Goal: Share content: Share content

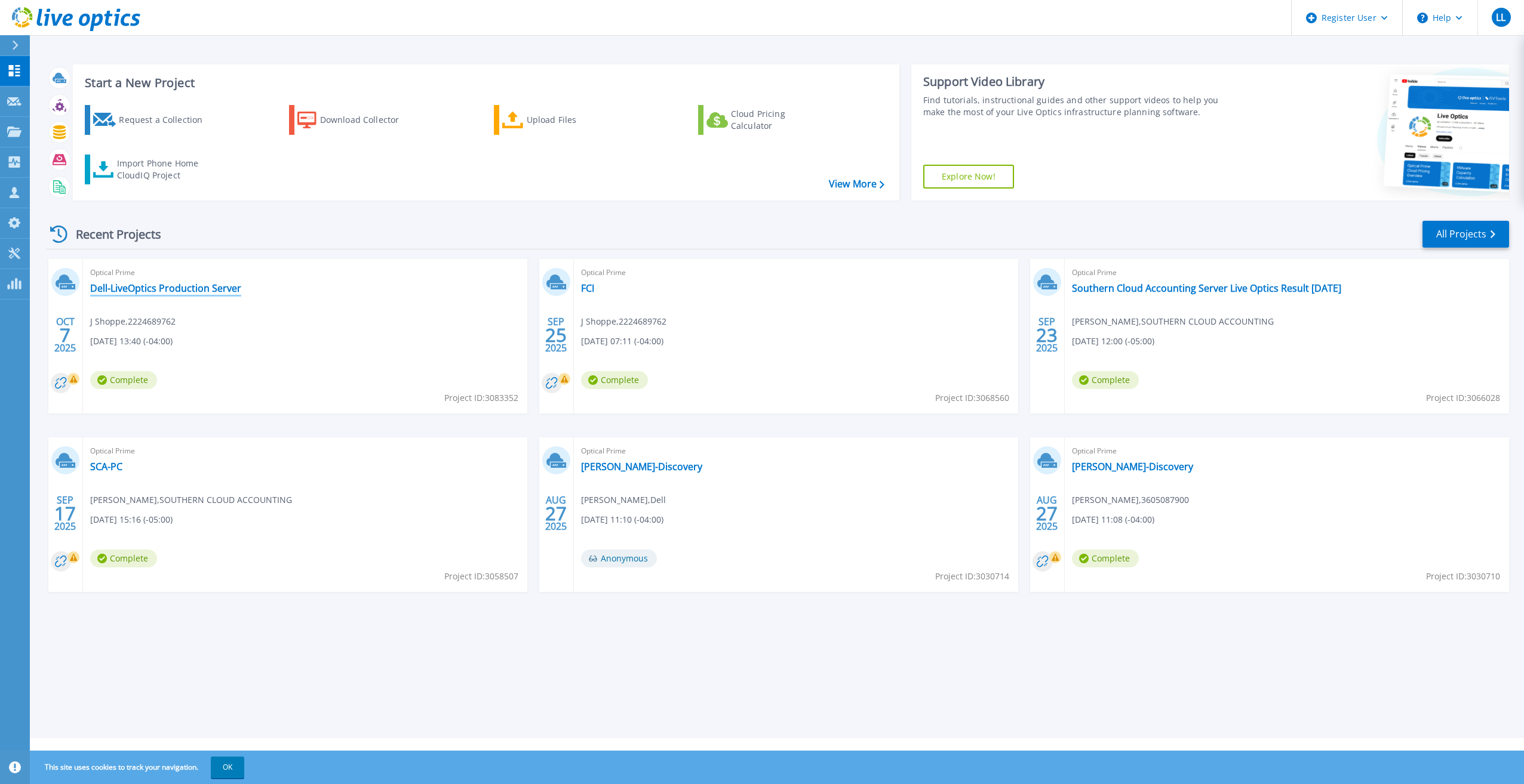
click at [154, 294] on link "Dell-LiveOptics Production Server" at bounding box center [165, 288] width 151 height 12
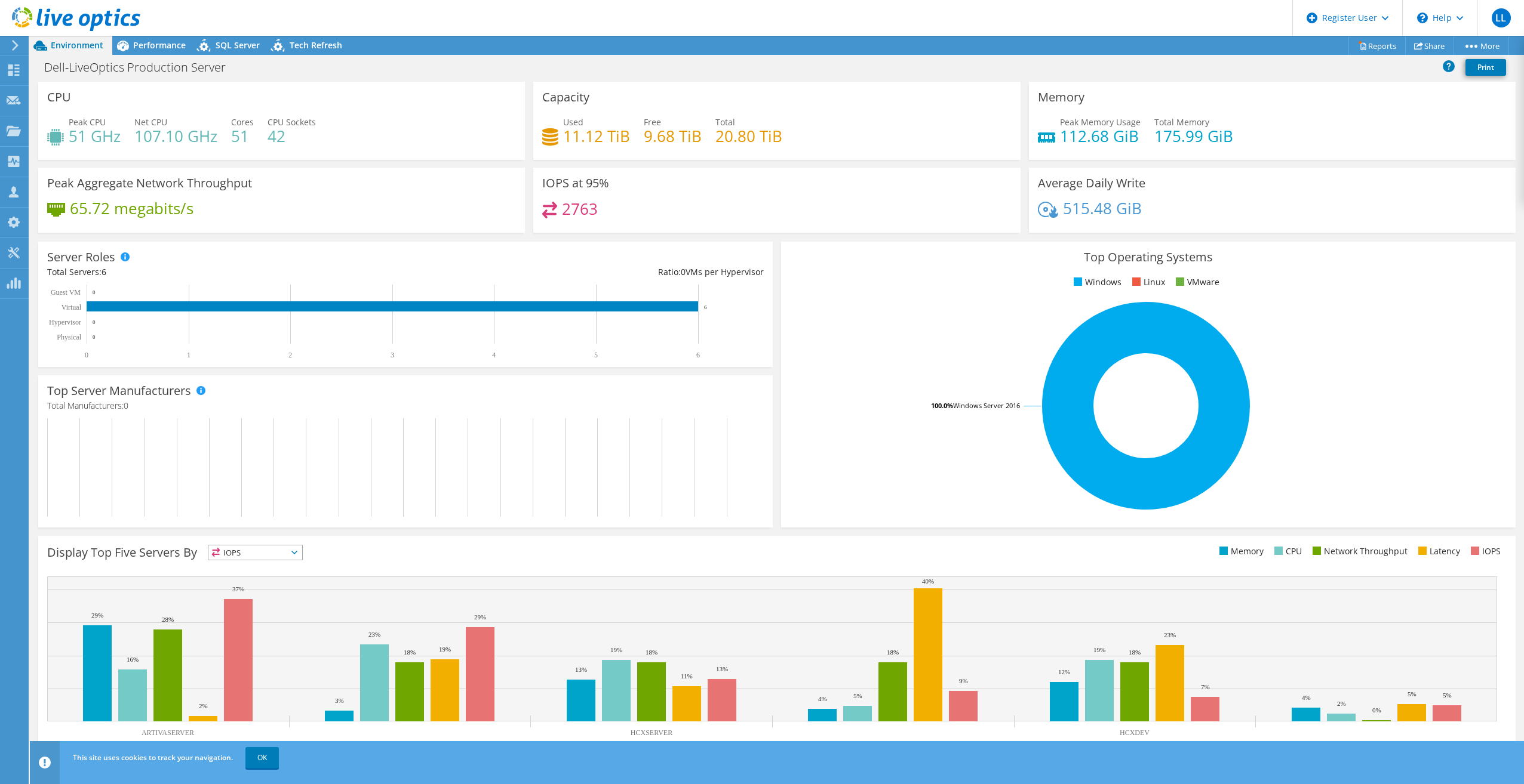
click at [196, 325] on rect at bounding box center [402, 322] width 711 height 74
drag, startPoint x: 256, startPoint y: 758, endPoint x: 271, endPoint y: 720, distance: 40.9
click at [256, 758] on link "OK" at bounding box center [262, 757] width 33 height 21
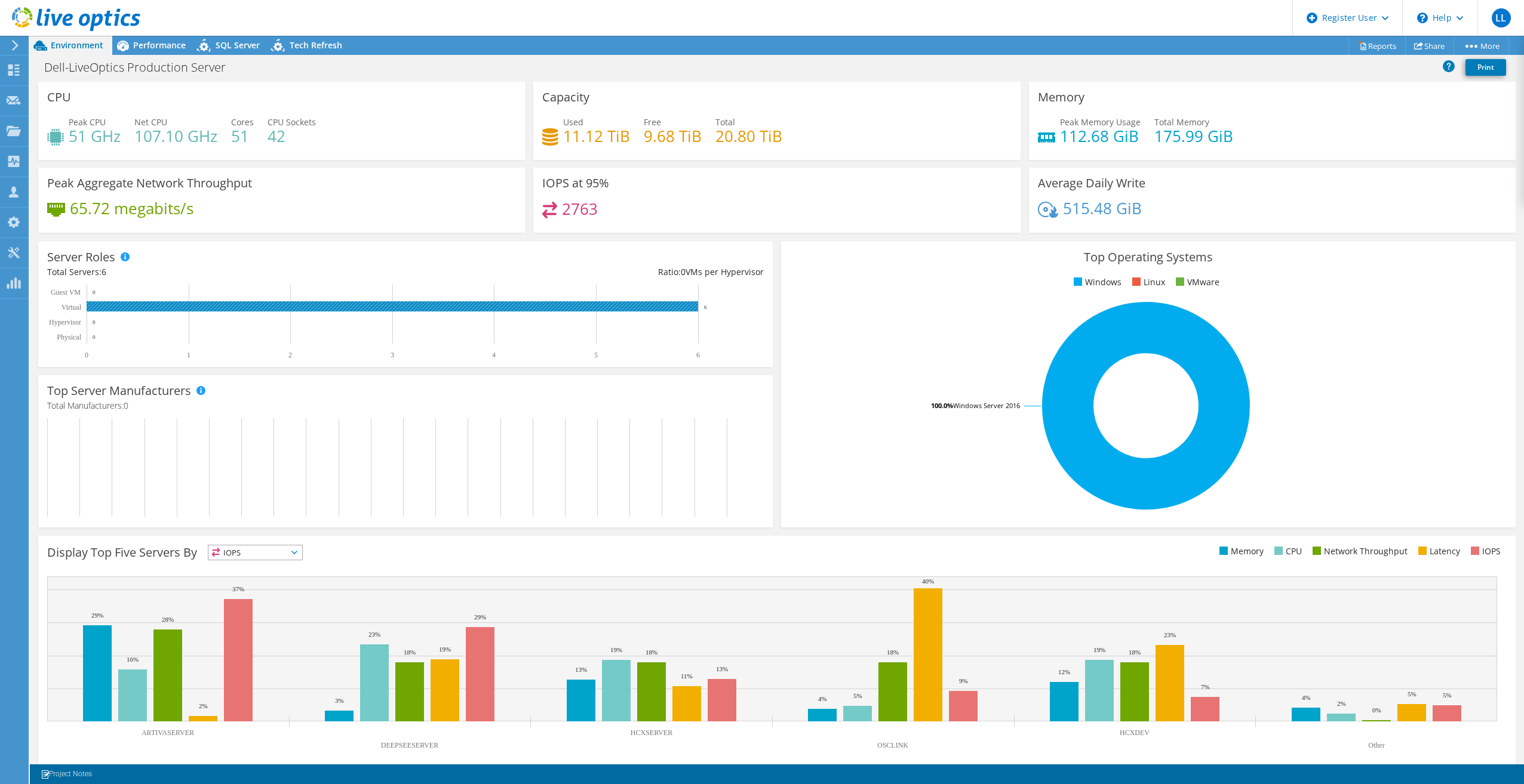
click at [733, 309] on rect at bounding box center [402, 322] width 711 height 74
click at [678, 305] on rect at bounding box center [392, 306] width 611 height 10
click at [689, 304] on rect at bounding box center [392, 306] width 611 height 10
drag, startPoint x: 1235, startPoint y: 139, endPoint x: 1149, endPoint y: 140, distance: 86.0
click at [1149, 140] on div "Peak Memory Usage 112.68 GiB Total Memory 175.99 GiB" at bounding box center [1271, 134] width 468 height 39
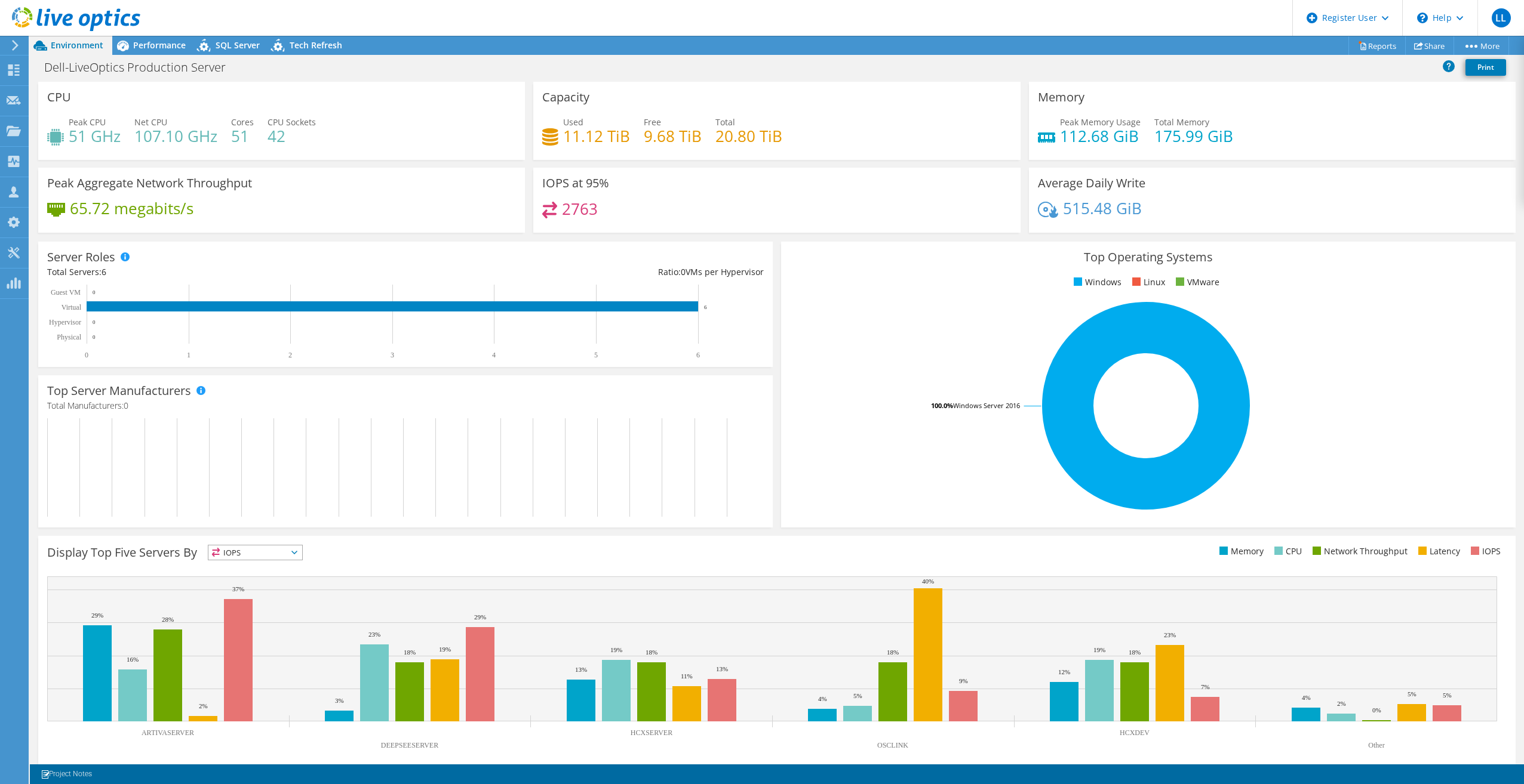
click at [861, 243] on div "Top Operating Systems Windows Linux VMware 100.0% Windows Server 2016" at bounding box center [1148, 384] width 735 height 286
click at [144, 45] on span "Performance" at bounding box center [159, 45] width 52 height 11
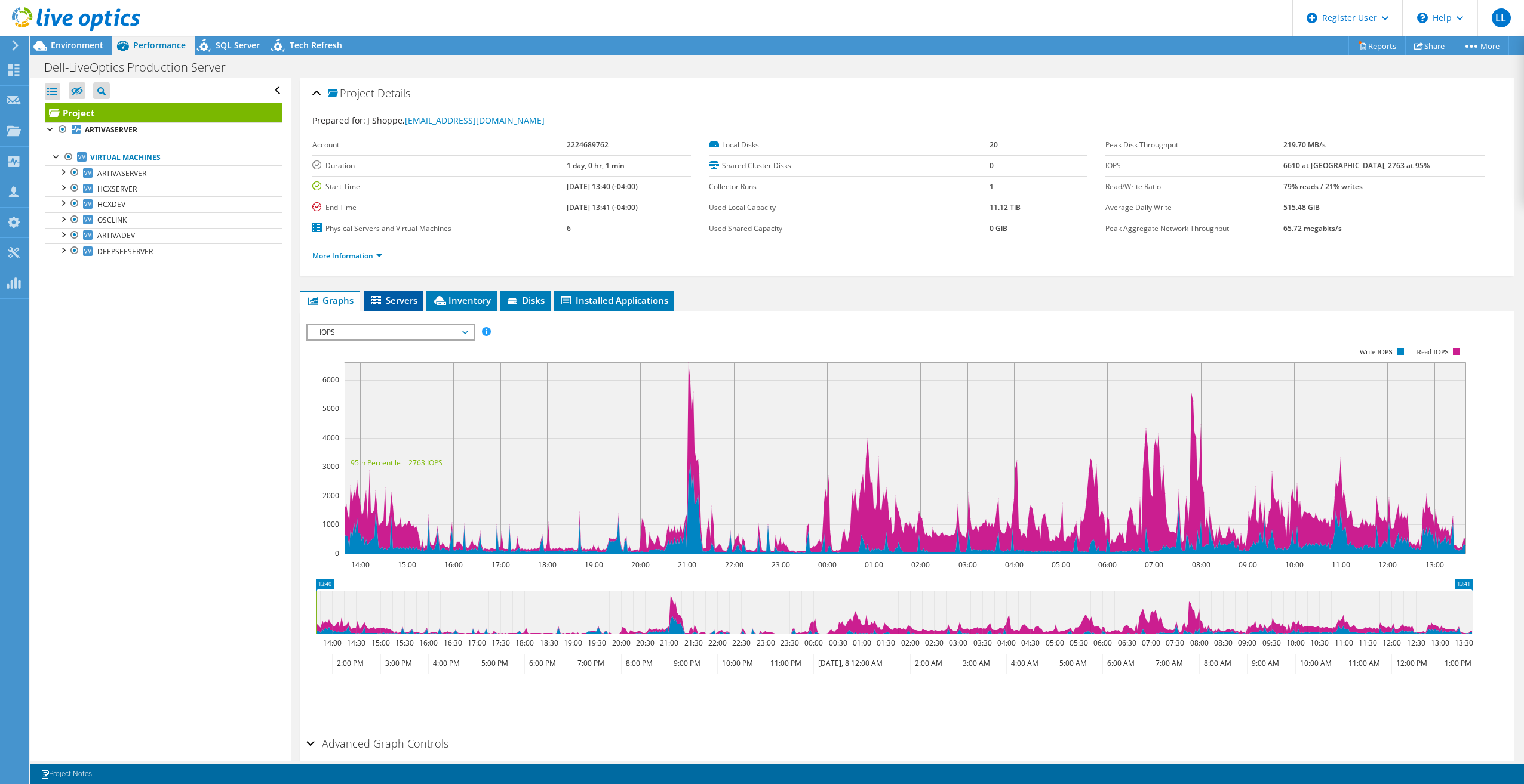
click at [385, 301] on span "Servers" at bounding box center [394, 300] width 48 height 12
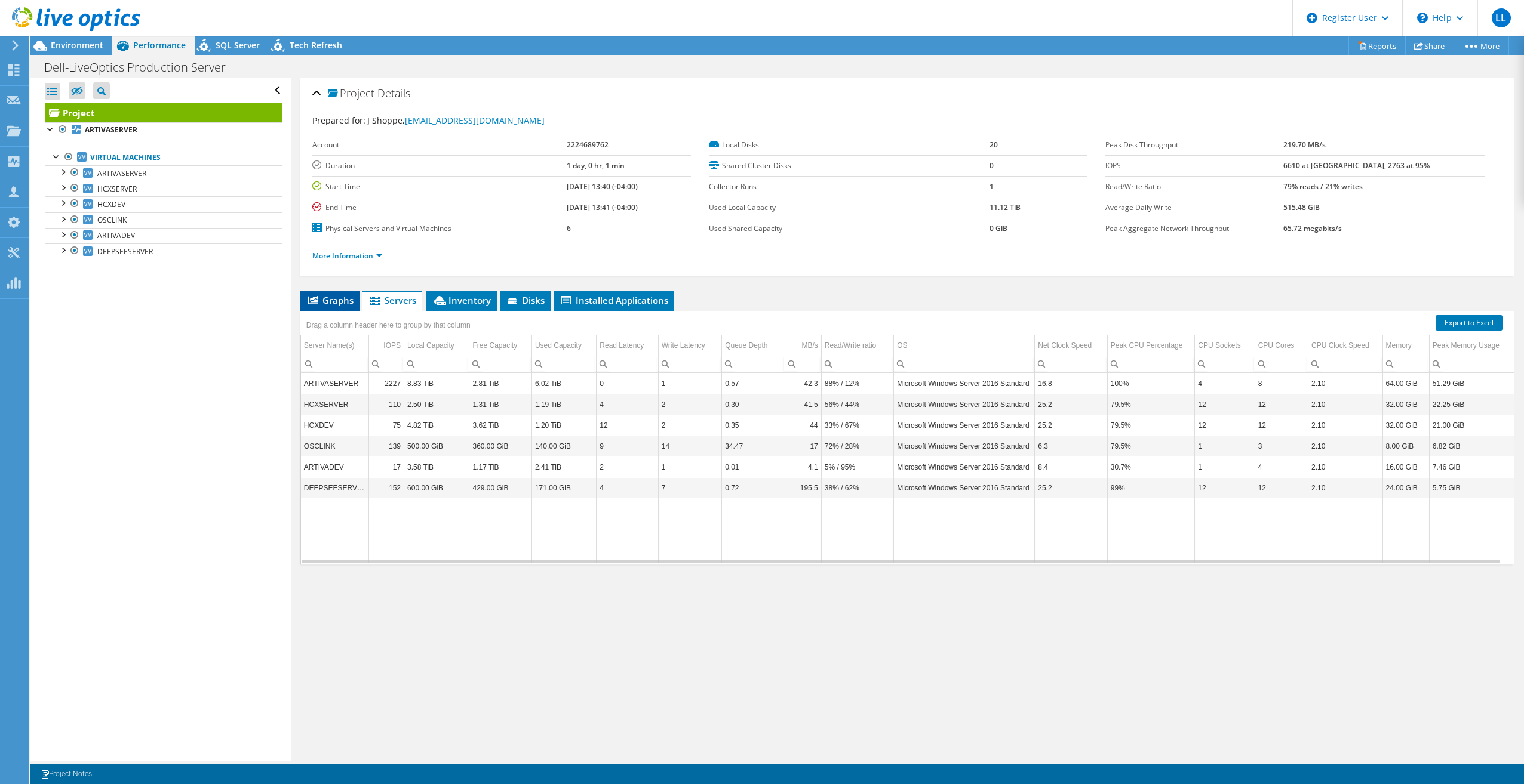
click at [334, 299] on span "Graphs" at bounding box center [330, 300] width 47 height 12
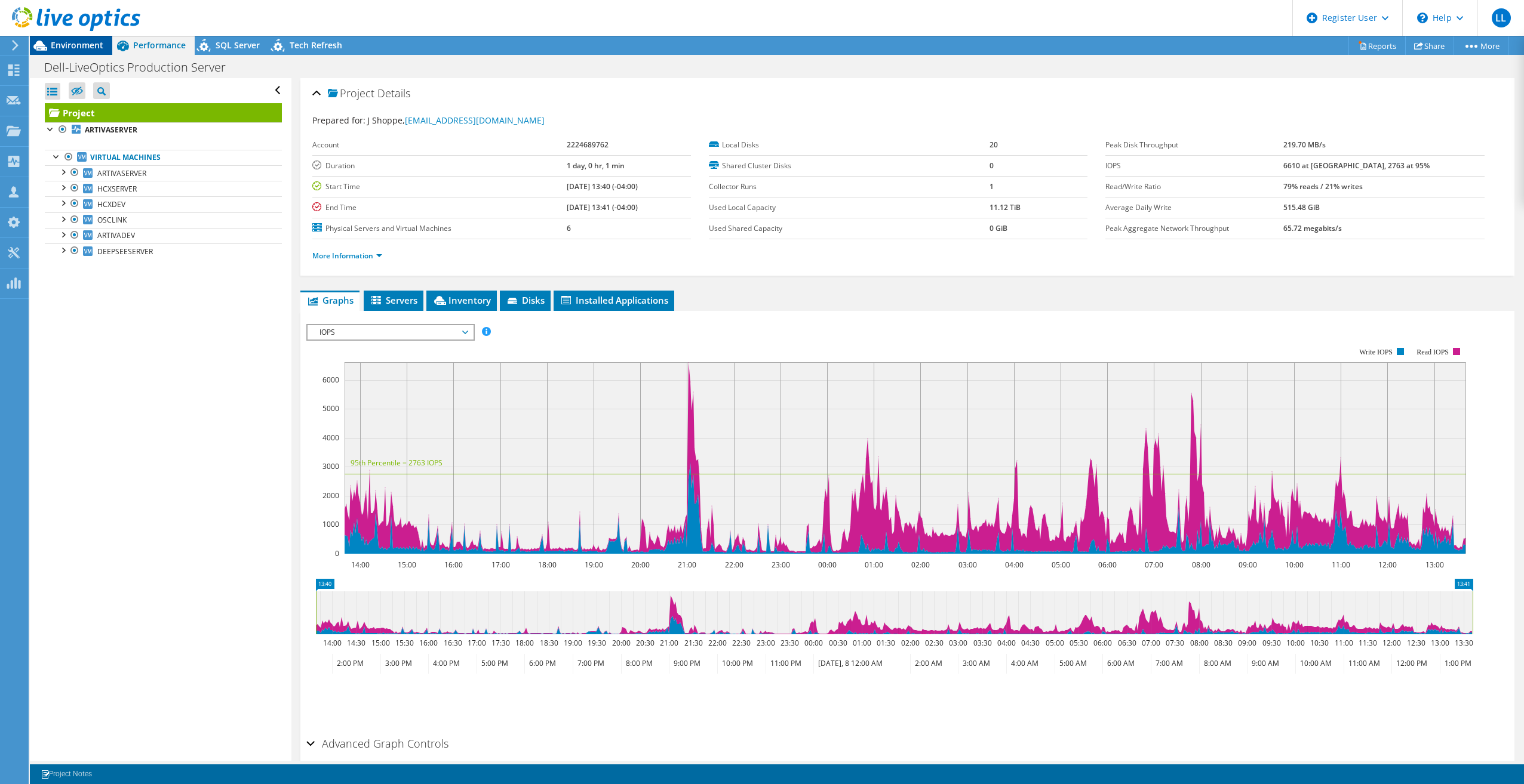
click at [74, 46] on span "Environment" at bounding box center [76, 45] width 52 height 11
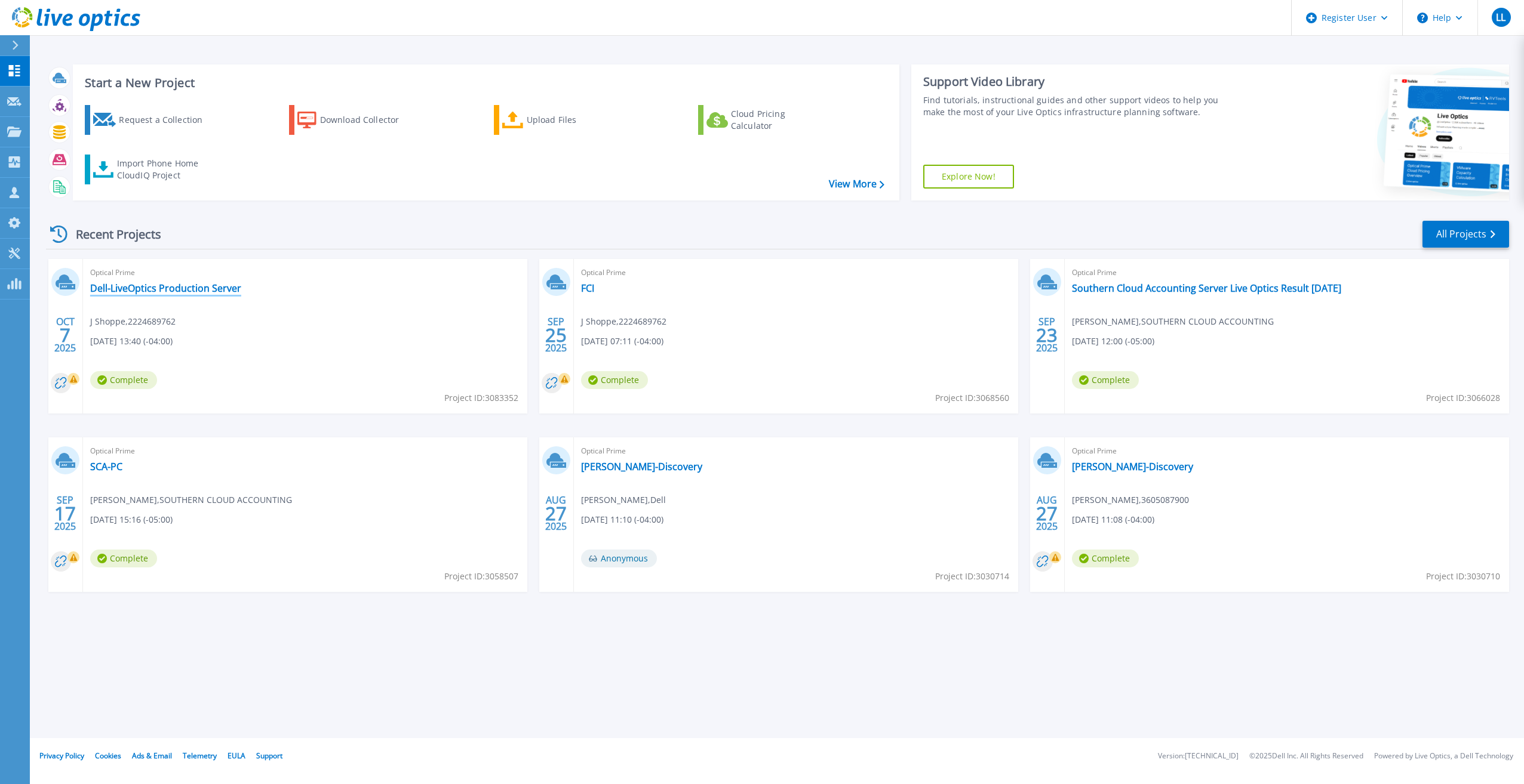
click at [140, 293] on link "Dell-LiveOptics Production Server" at bounding box center [165, 288] width 151 height 12
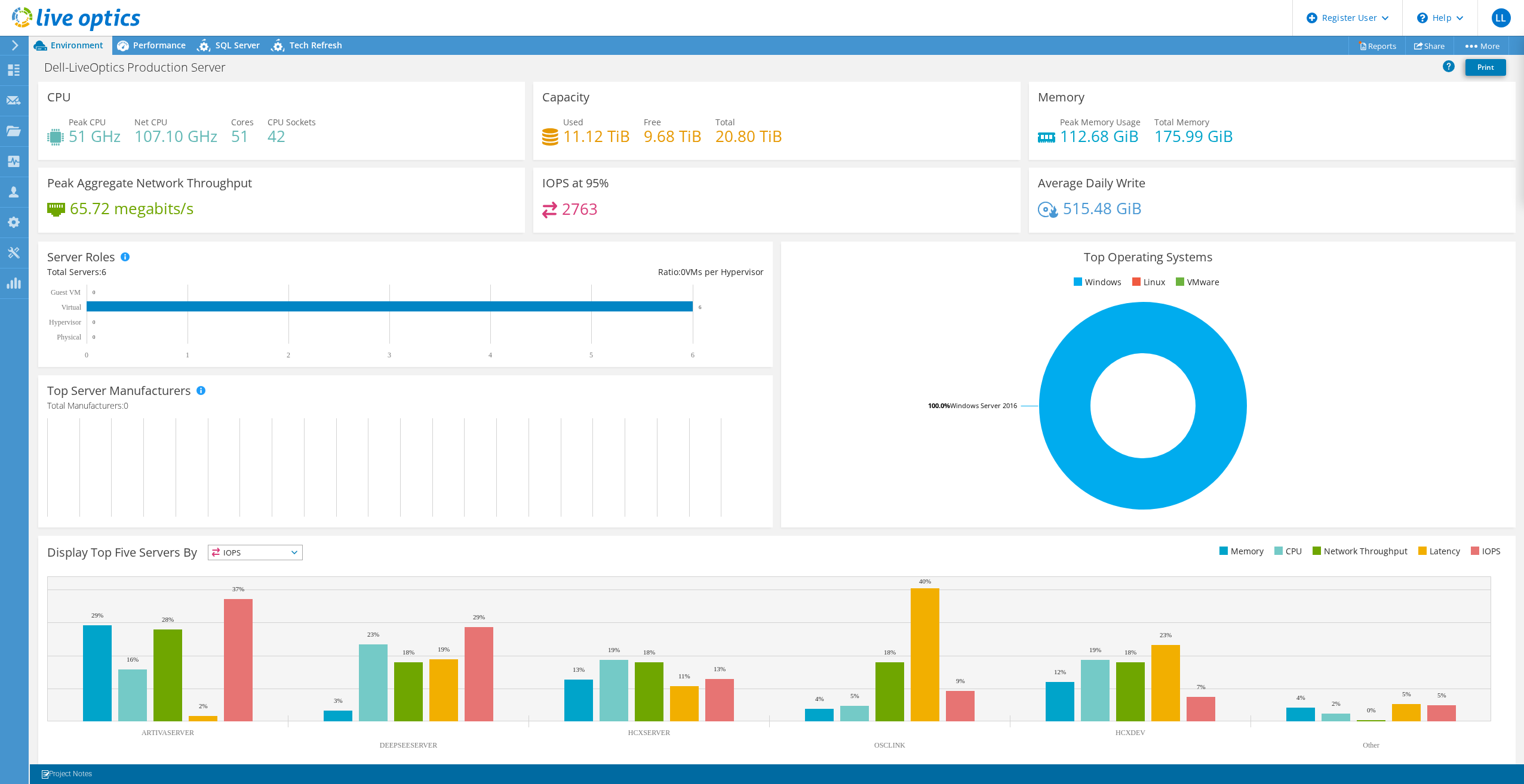
click at [17, 46] on icon at bounding box center [15, 45] width 9 height 11
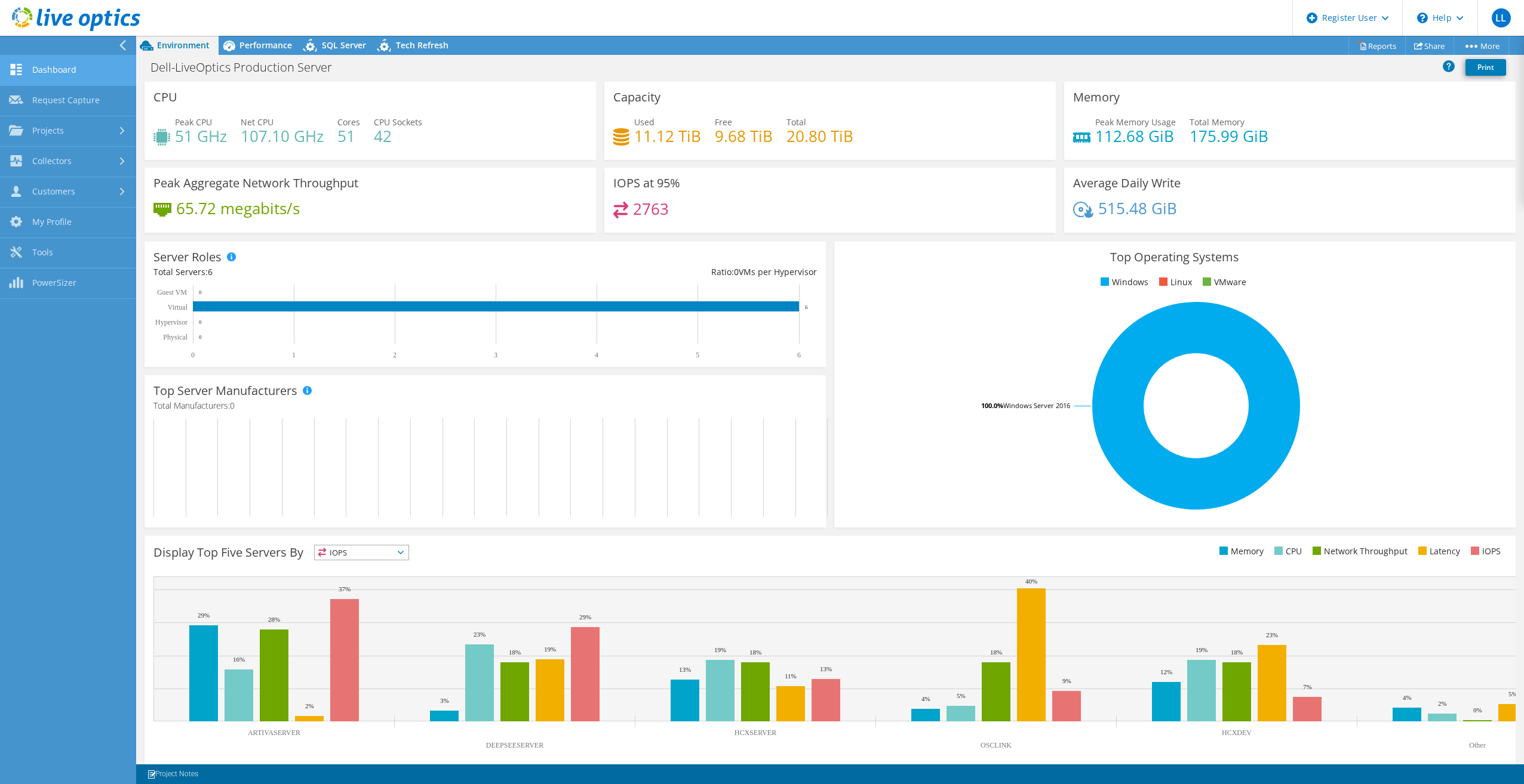
click at [85, 58] on link "Dashboard" at bounding box center [68, 71] width 136 height 31
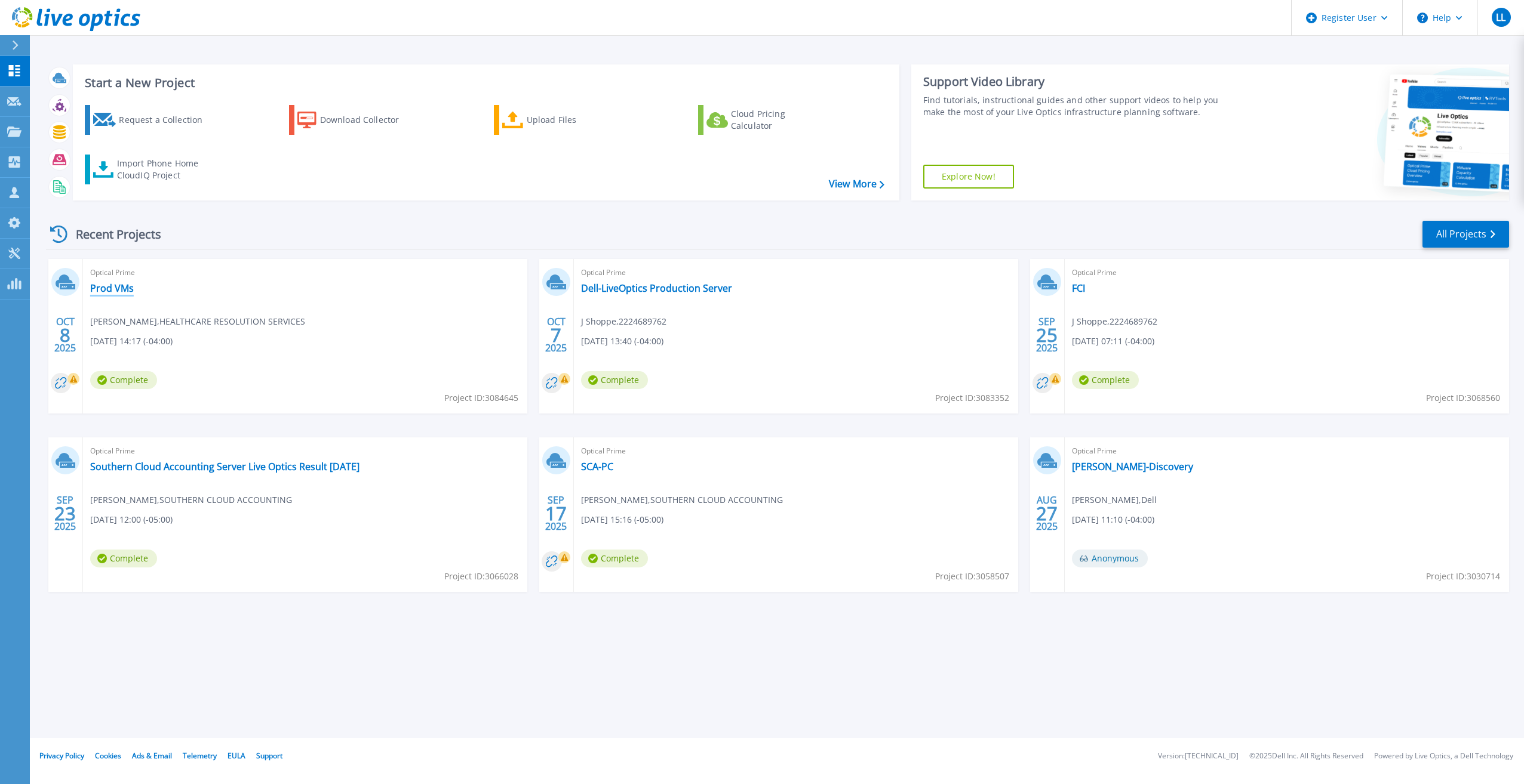
click at [122, 289] on link "Prod VMs" at bounding box center [111, 288] width 44 height 12
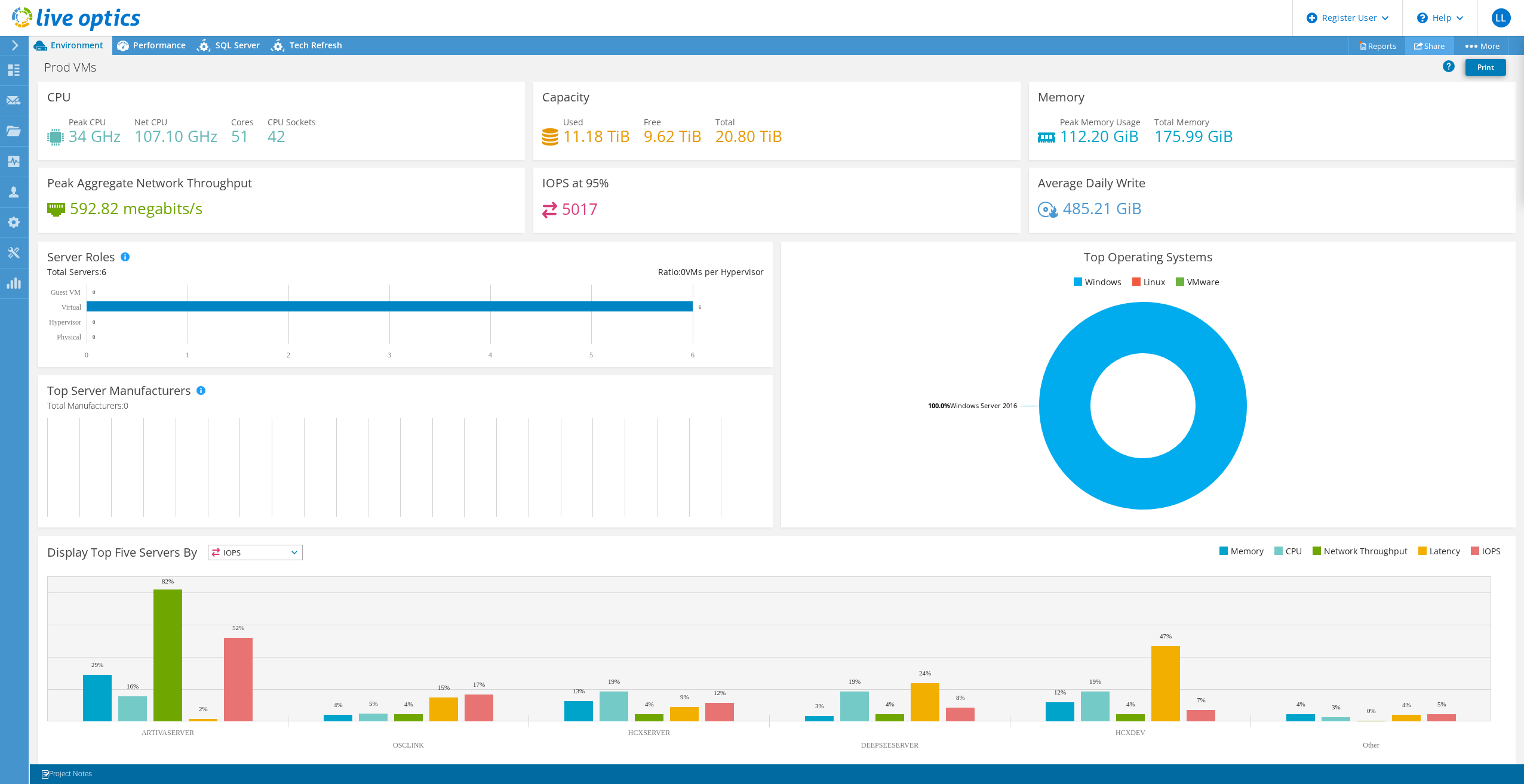
click at [1419, 50] on link "Share" at bounding box center [1429, 46] width 49 height 19
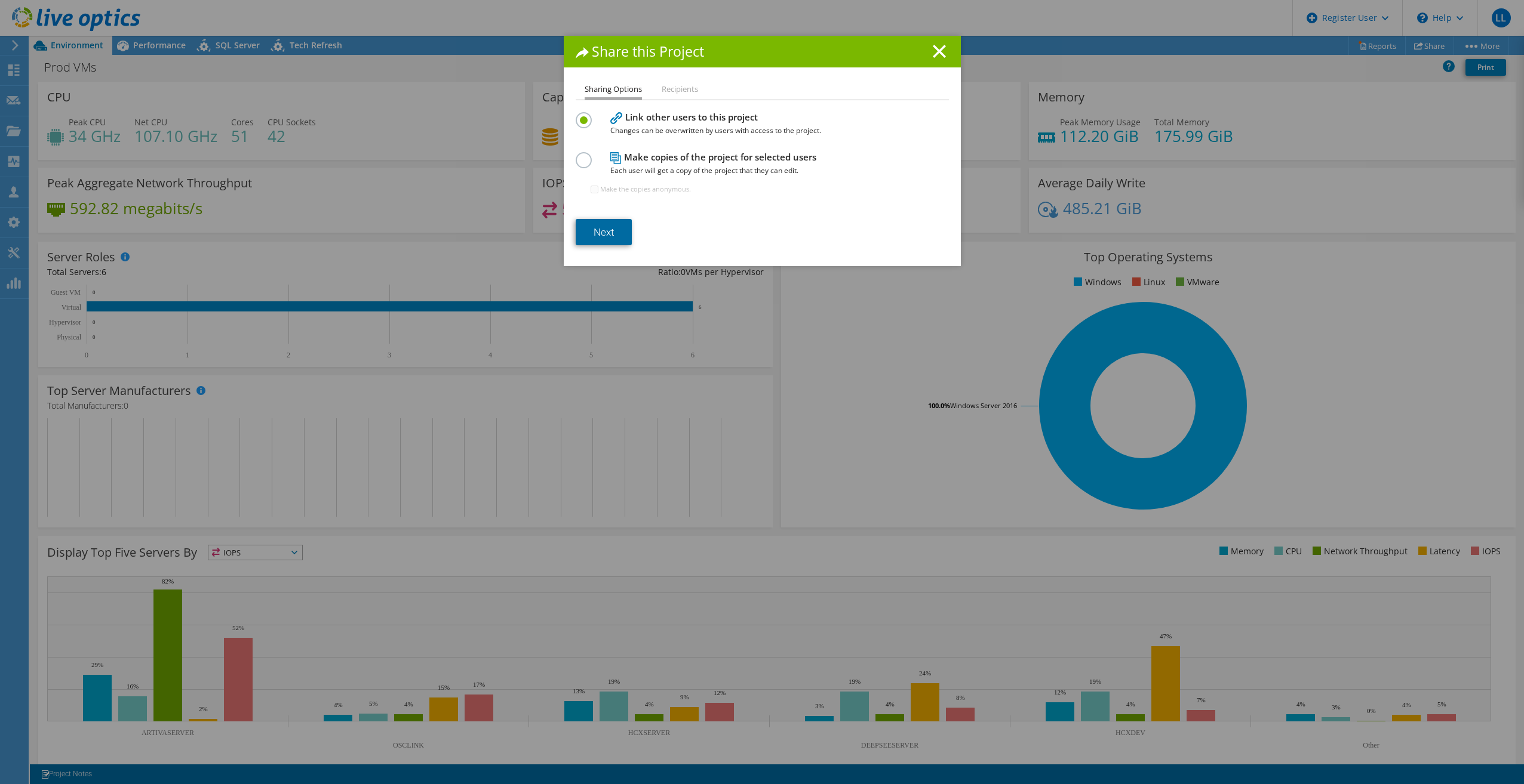
click at [604, 232] on link "Next" at bounding box center [604, 232] width 57 height 27
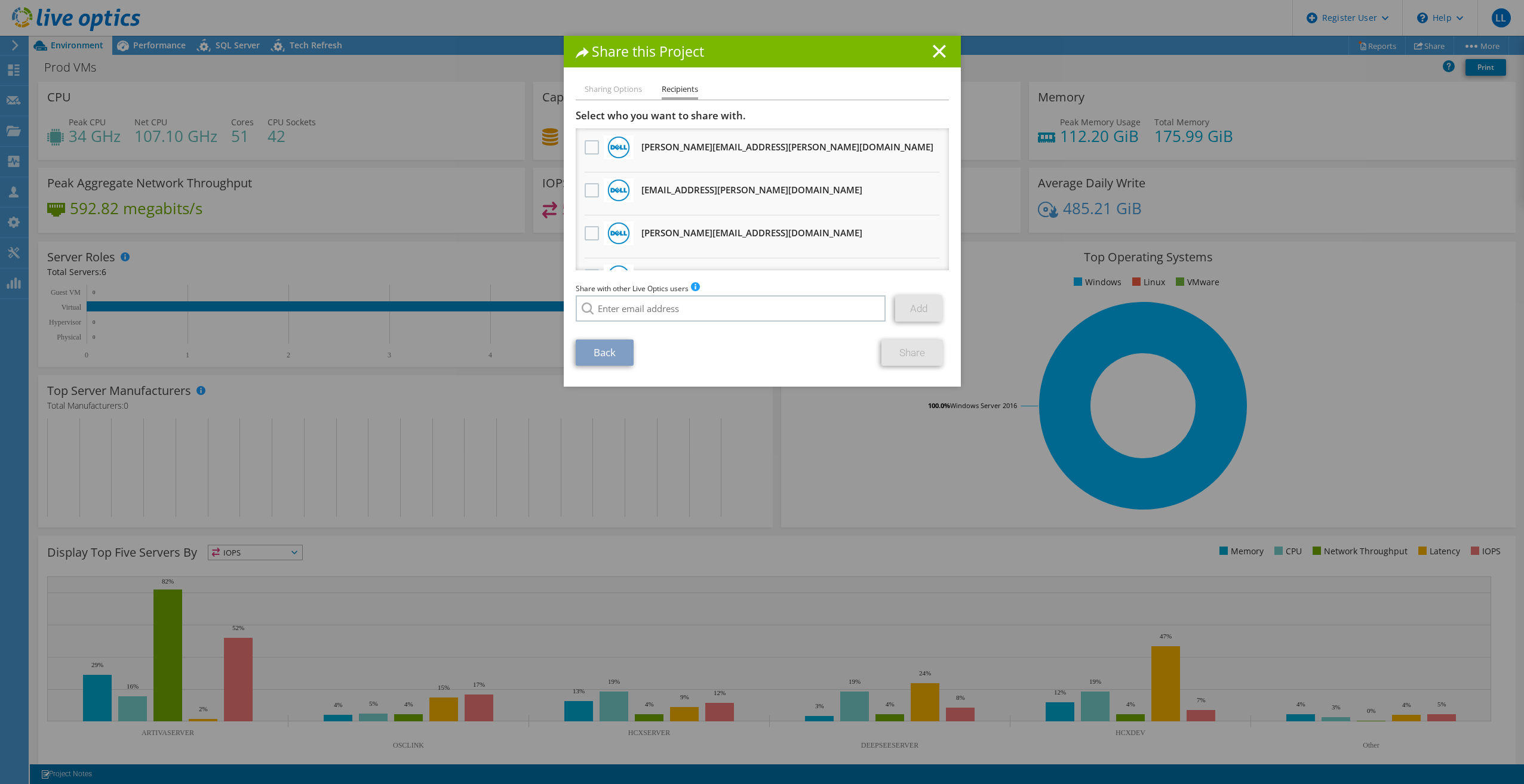
scroll to position [60, 0]
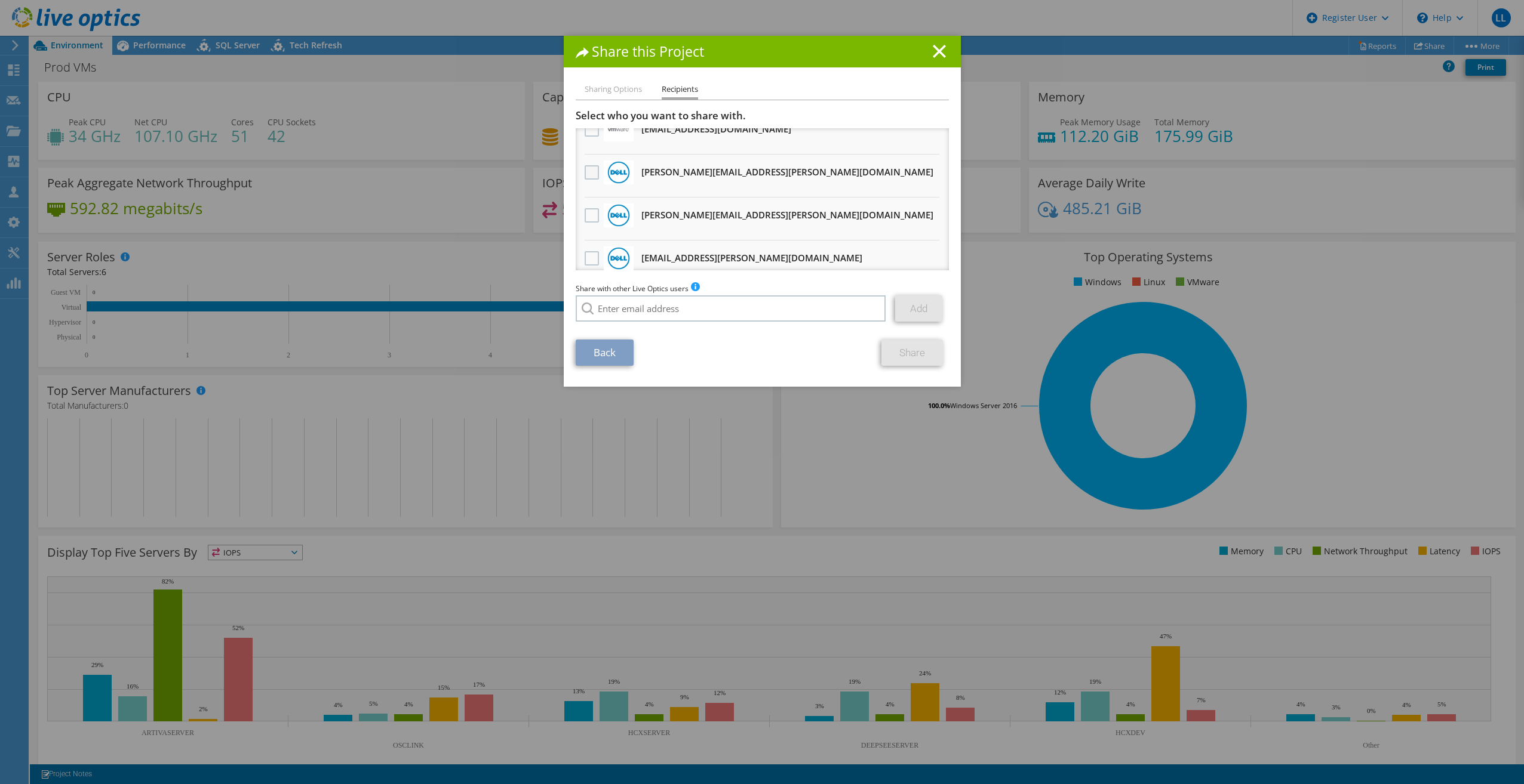
click at [591, 171] on label at bounding box center [593, 172] width 17 height 15
click at [0, 0] on input "checkbox" at bounding box center [0, 0] width 0 height 0
click at [909, 352] on link "Share" at bounding box center [912, 353] width 62 height 27
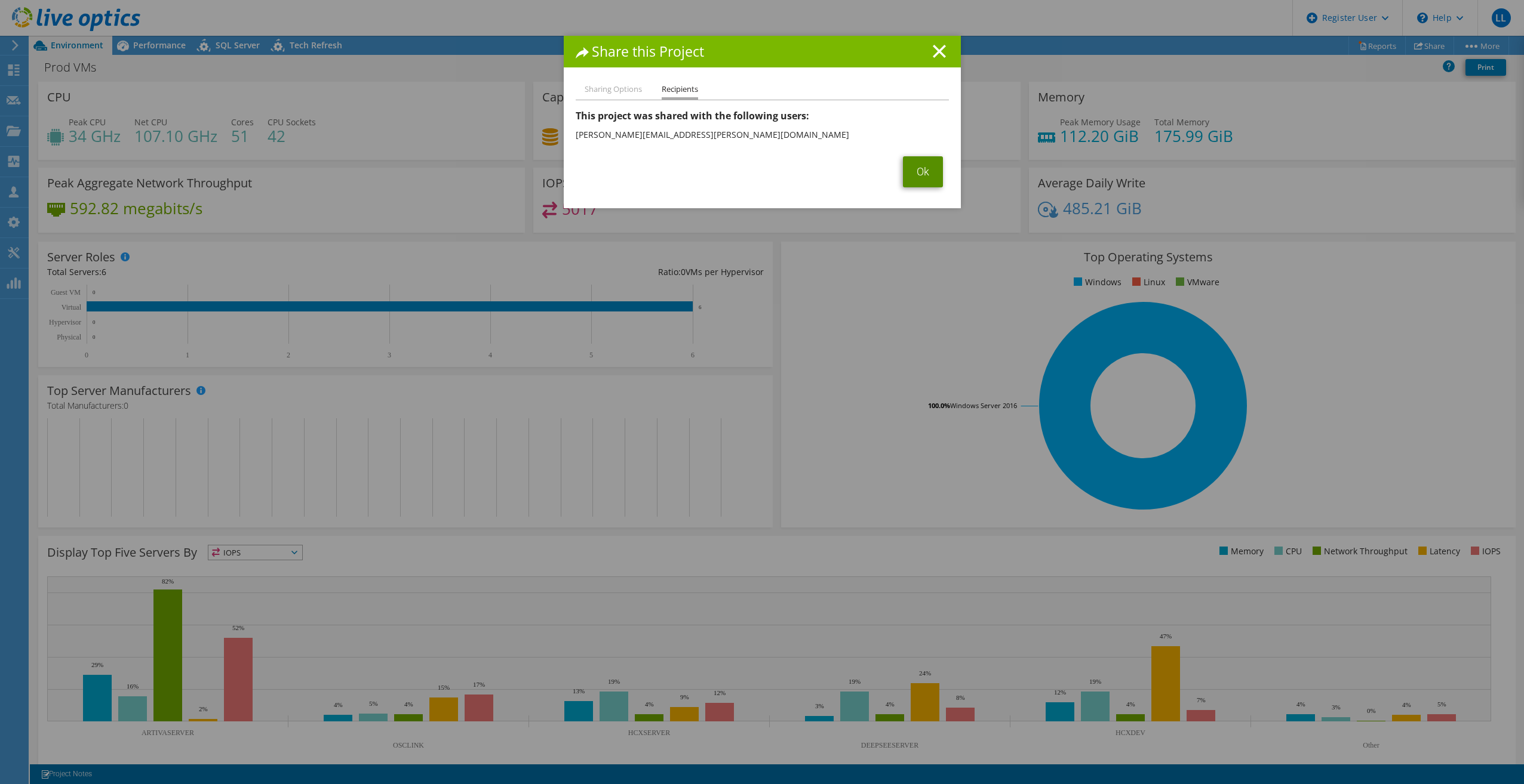
click at [912, 174] on link "Ok" at bounding box center [923, 172] width 40 height 31
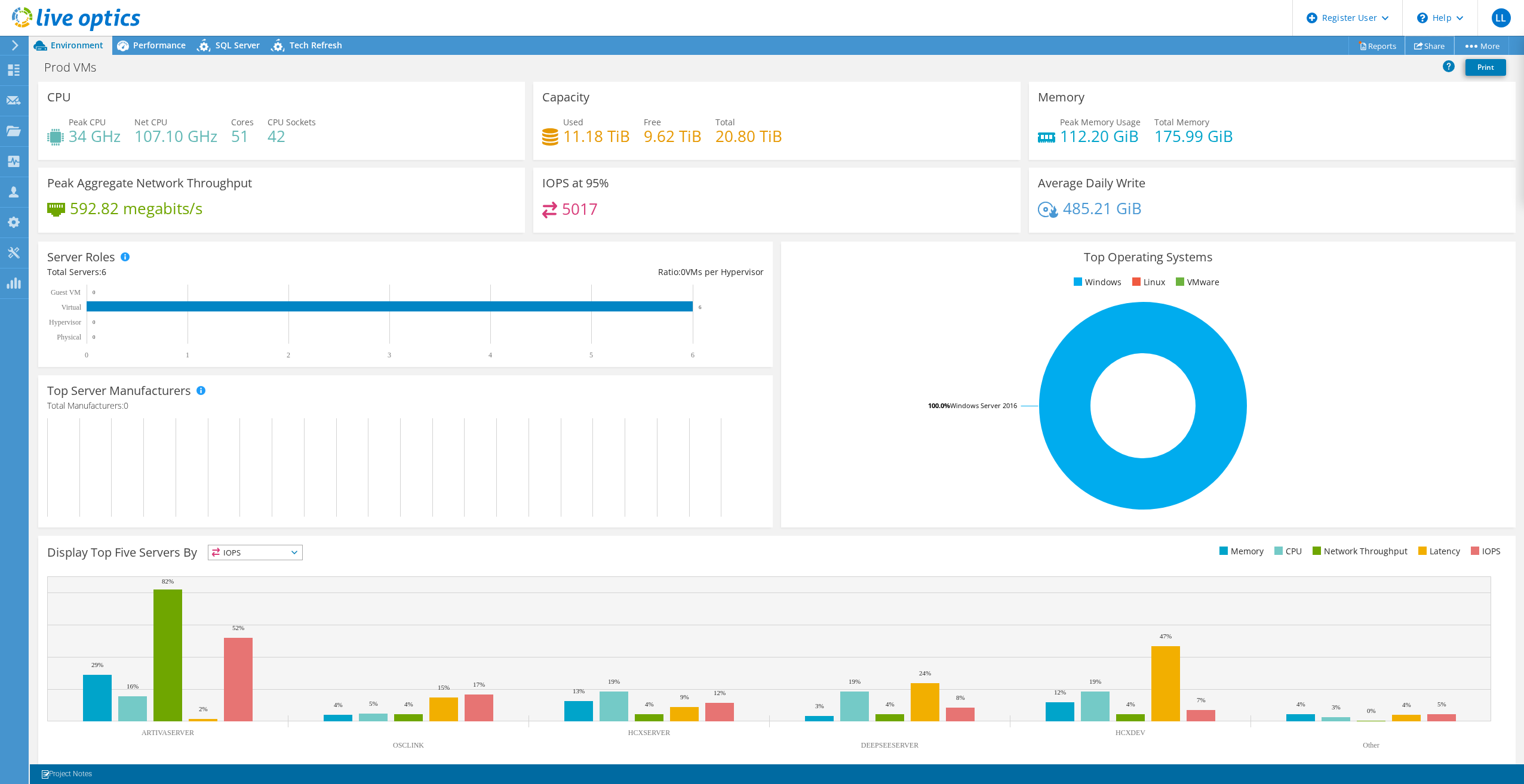
drag, startPoint x: 1435, startPoint y: 45, endPoint x: 1420, endPoint y: 50, distance: 15.8
click at [1435, 45] on link "Share" at bounding box center [1429, 46] width 49 height 19
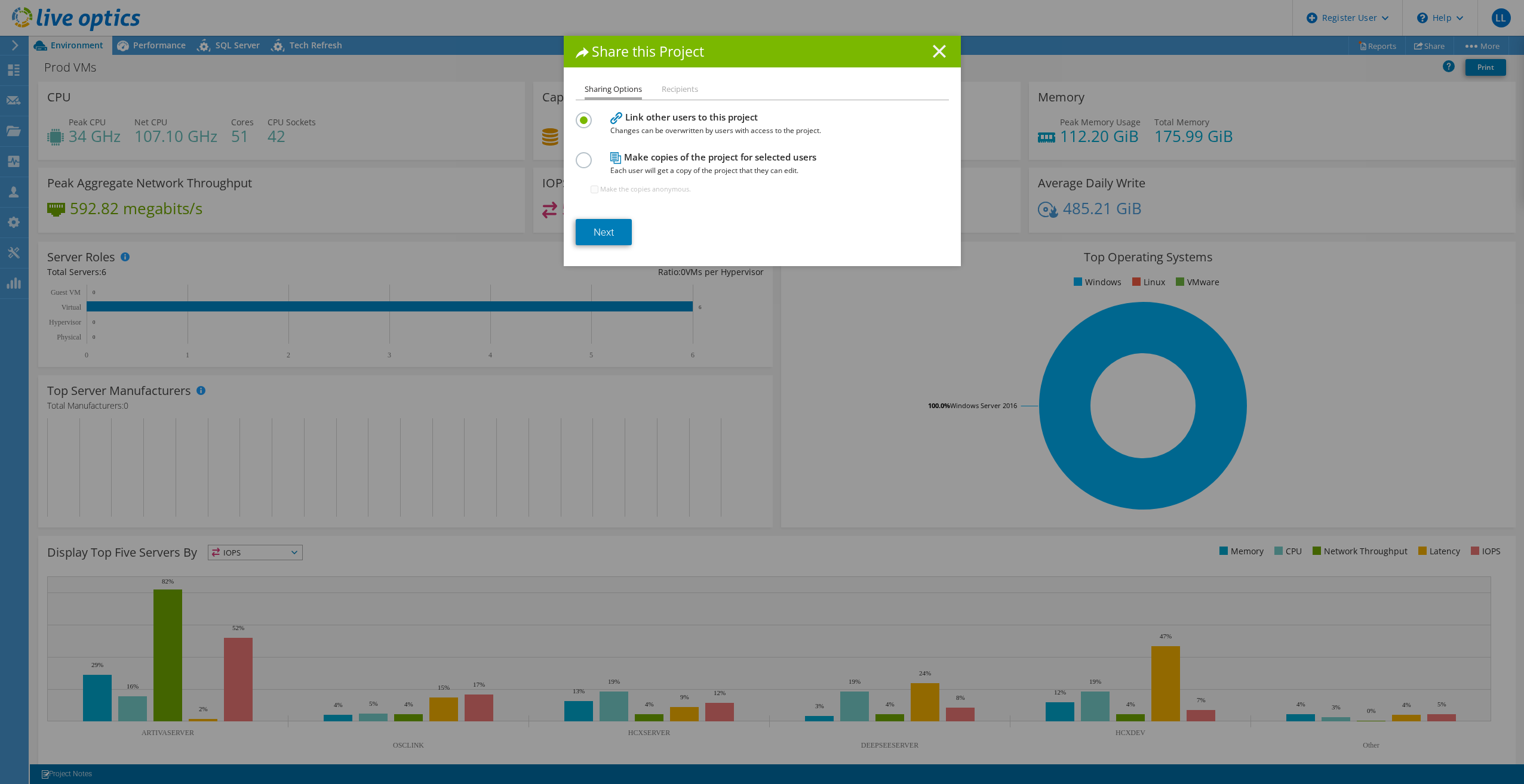
click at [935, 50] on line at bounding box center [939, 51] width 12 height 12
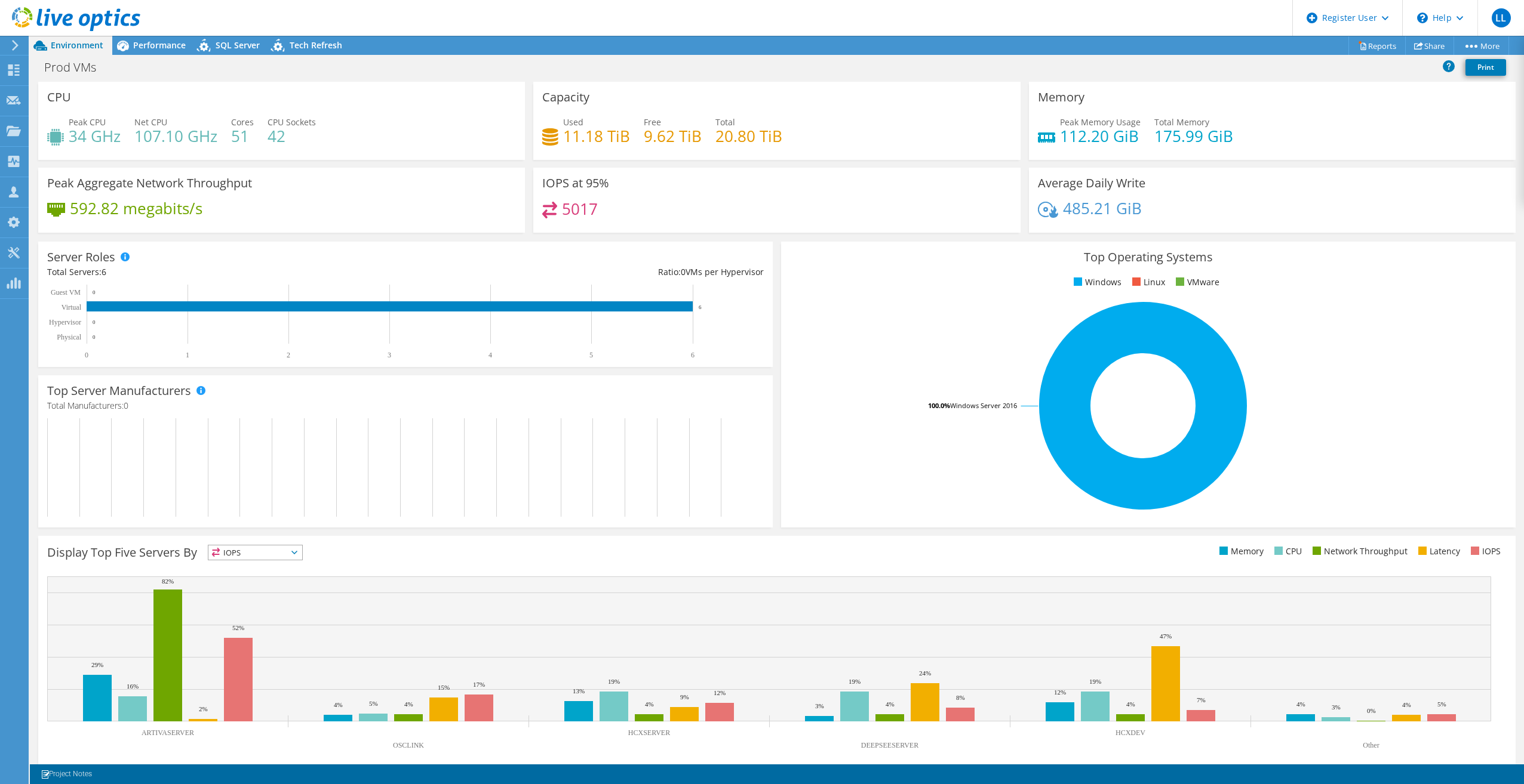
click at [323, 227] on div "Peak Aggregate Network Throughput 592.82 megabits/s" at bounding box center [282, 200] width 486 height 65
click at [543, 232] on div "IOPS at 95% 5017" at bounding box center [777, 200] width 486 height 65
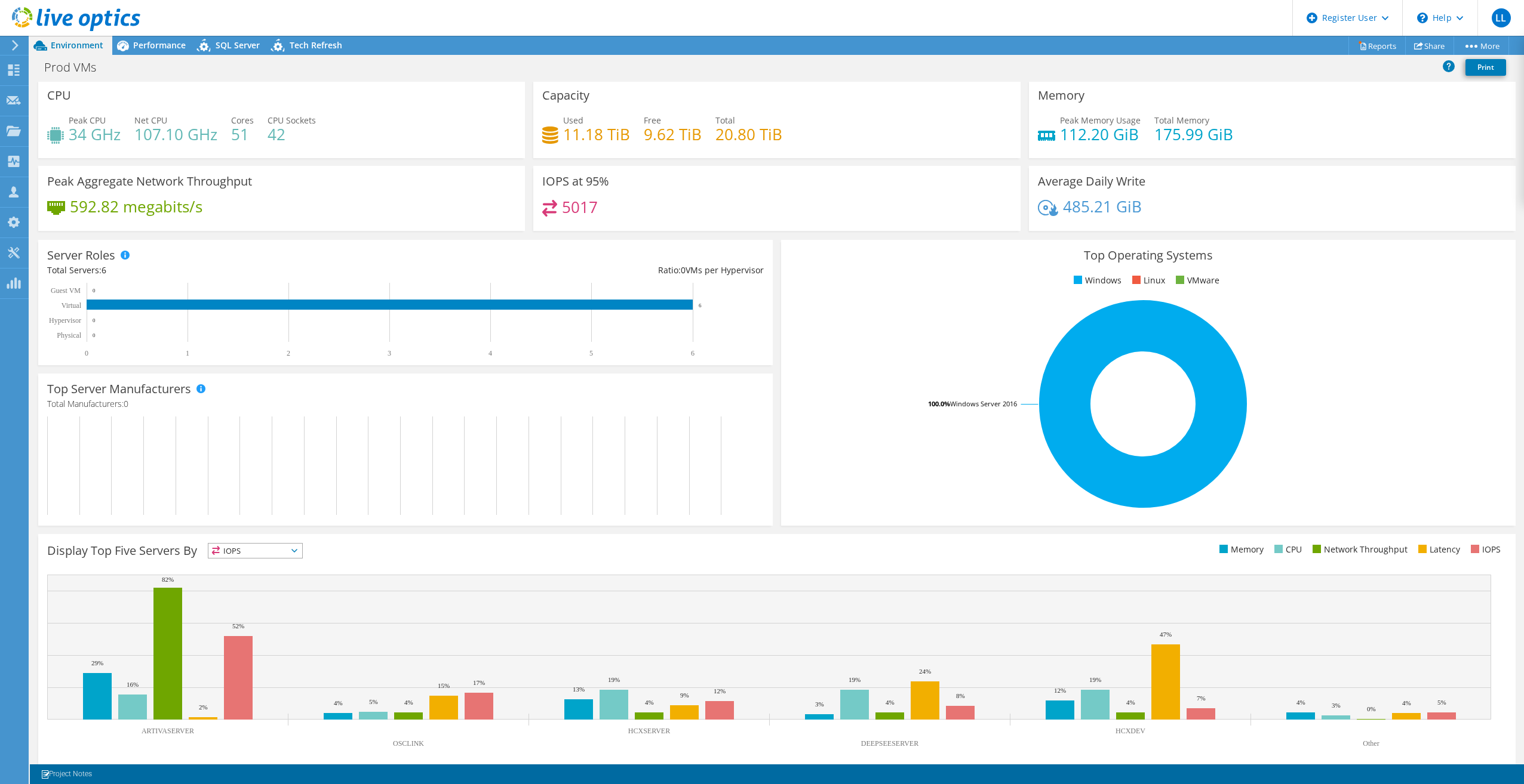
scroll to position [0, 0]
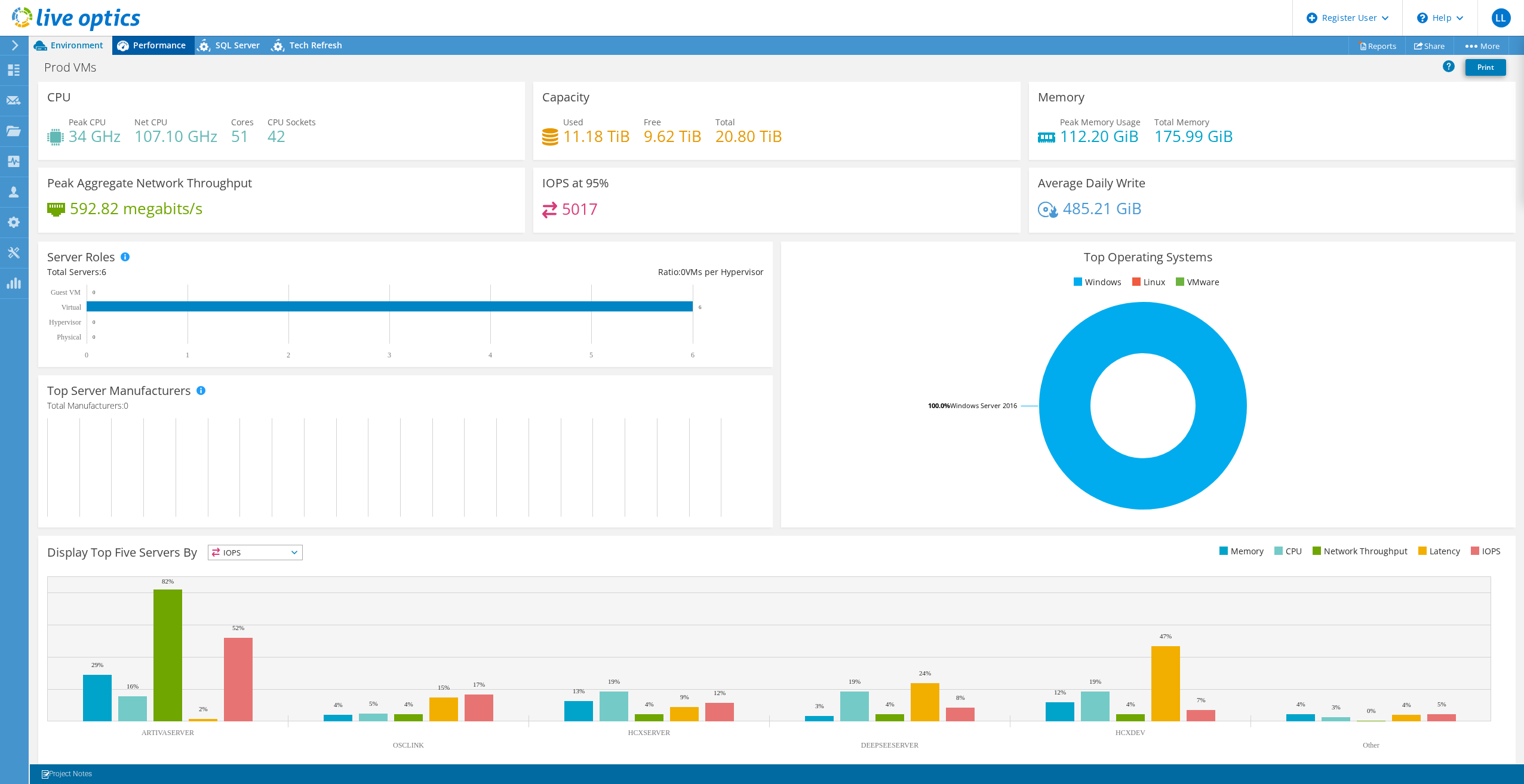
click at [147, 43] on span "Performance" at bounding box center [159, 45] width 52 height 11
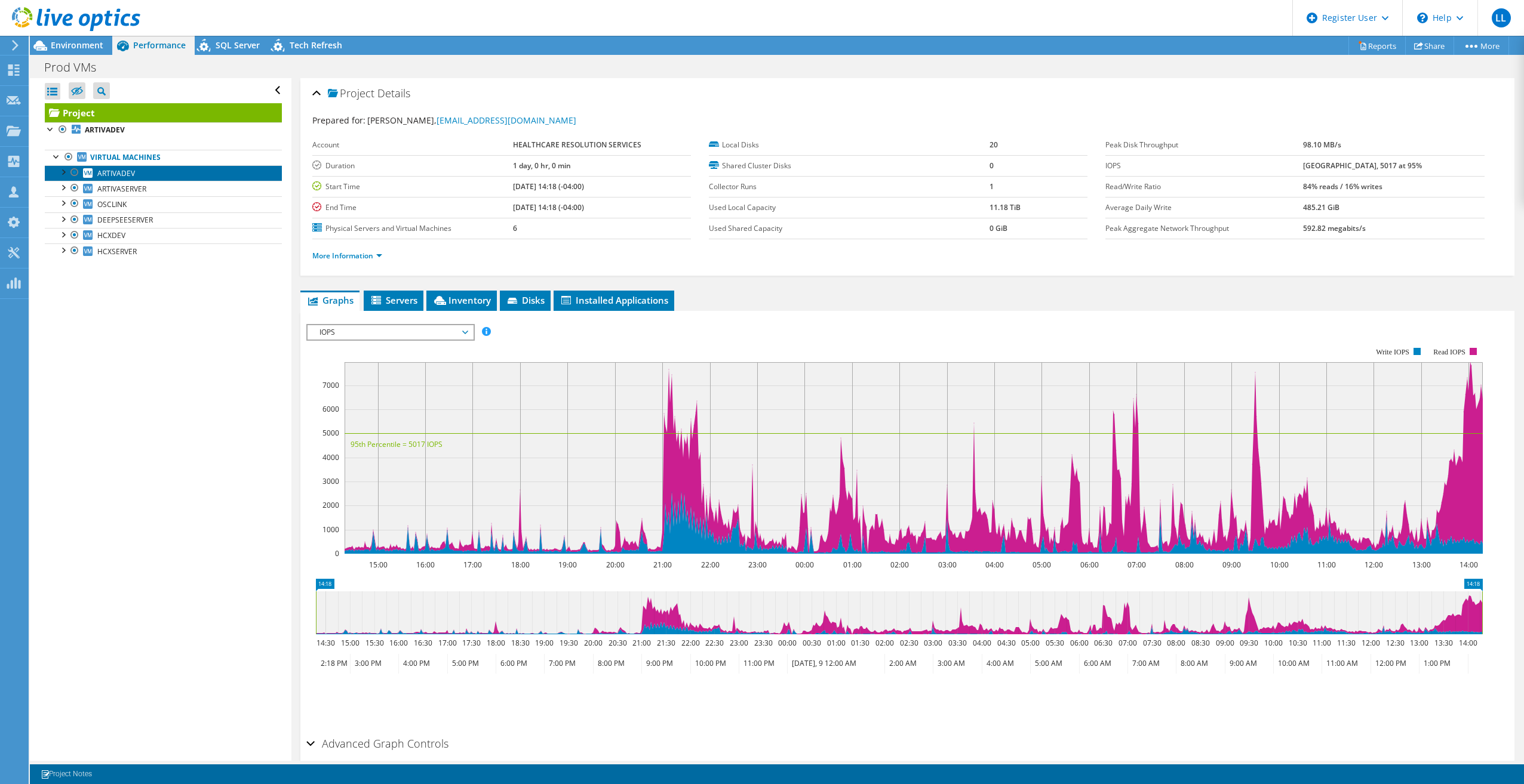
click at [104, 170] on span "ARTIVADEV" at bounding box center [116, 174] width 38 height 10
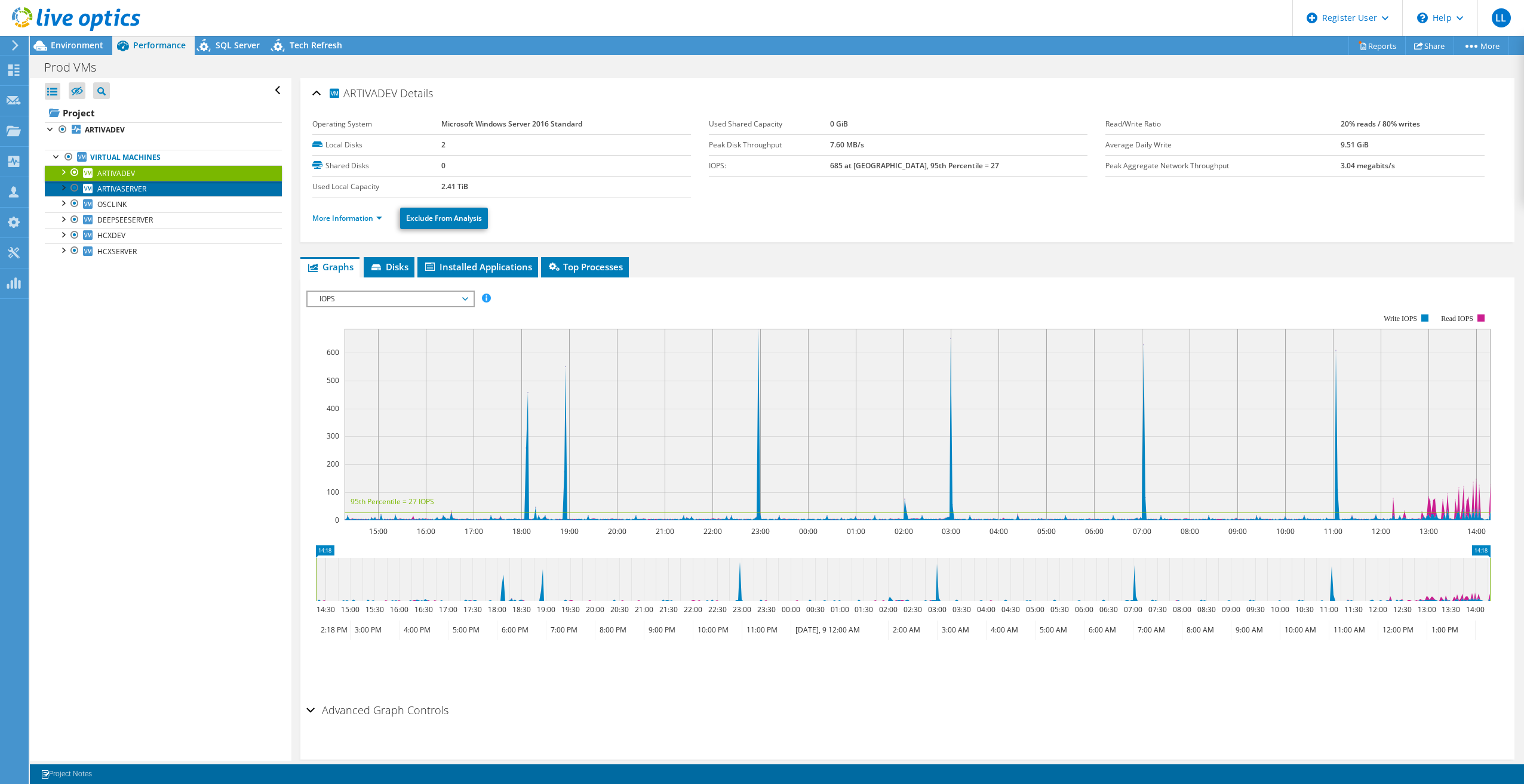
click at [128, 188] on span "ARTIVASERVER" at bounding box center [122, 189] width 49 height 10
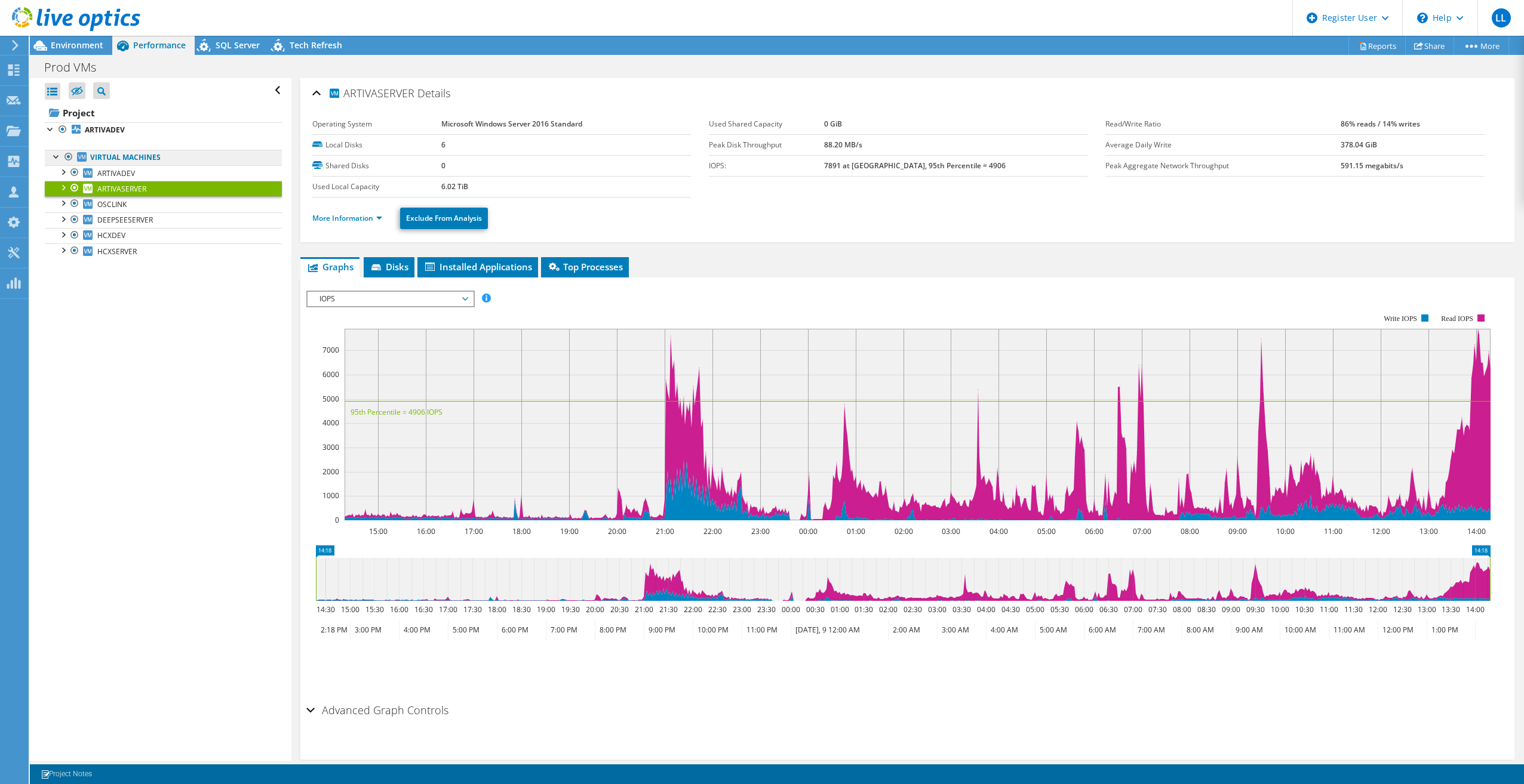
click at [140, 164] on link "Virtual Machines" at bounding box center [163, 157] width 237 height 15
click at [140, 161] on link "Virtual Machines" at bounding box center [163, 157] width 237 height 15
click at [116, 159] on link "Virtual Machines" at bounding box center [163, 157] width 237 height 15
click at [214, 161] on link "Virtual Machines" at bounding box center [163, 157] width 237 height 15
click at [111, 131] on b "ARTIVADEV" at bounding box center [104, 130] width 40 height 10
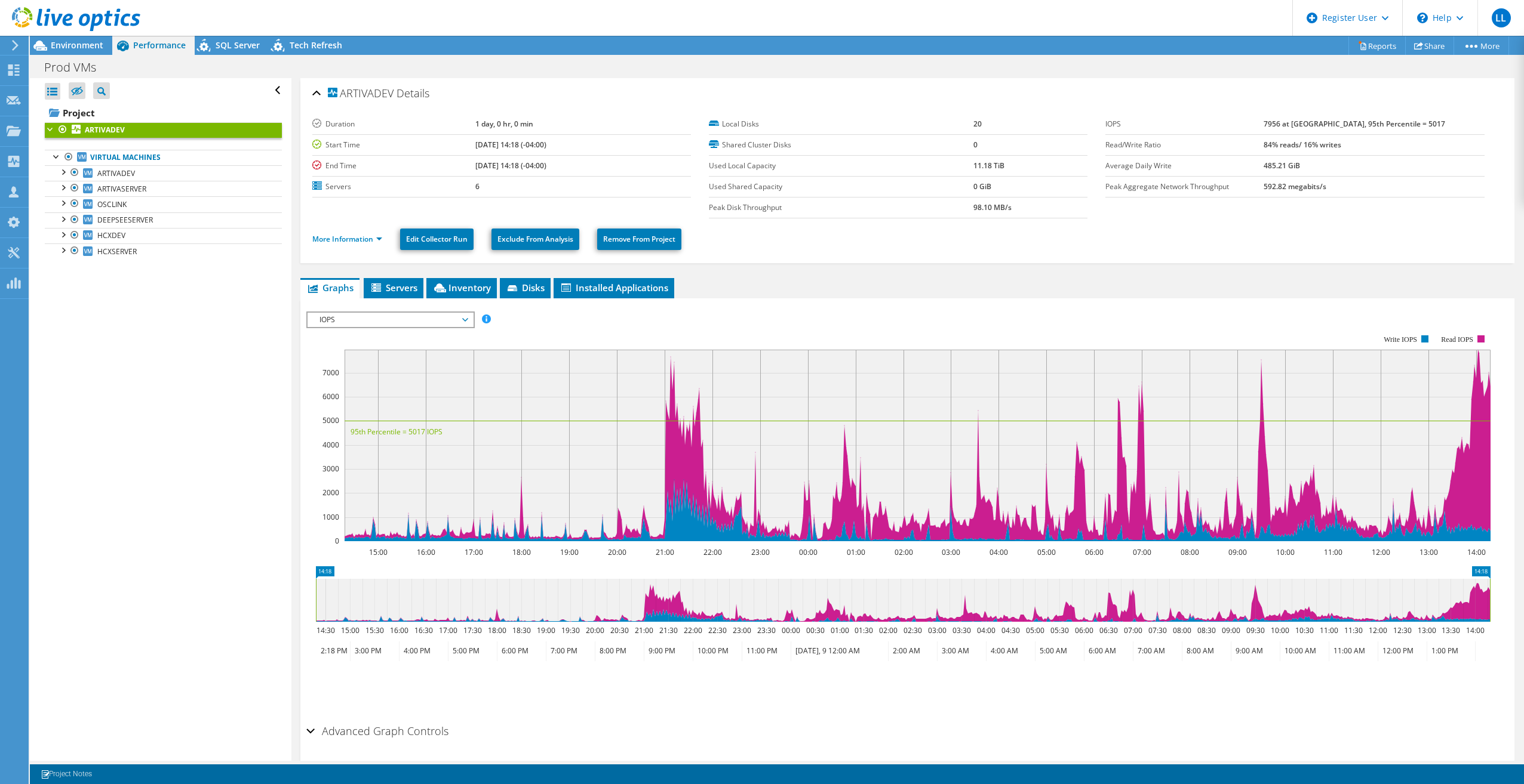
click at [386, 318] on span "IOPS" at bounding box center [390, 319] width 153 height 15
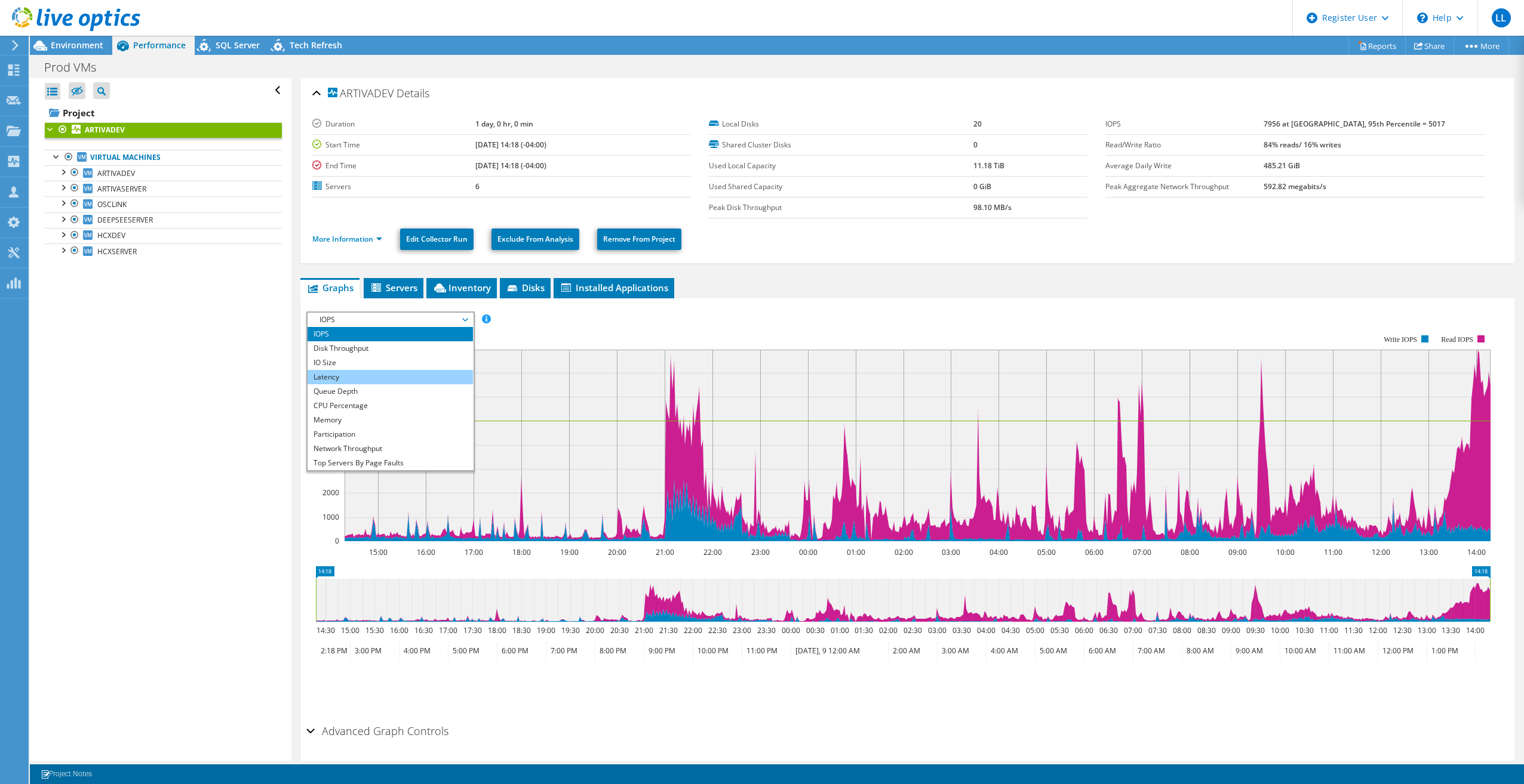
click at [384, 383] on li "Latency" at bounding box center [390, 377] width 165 height 15
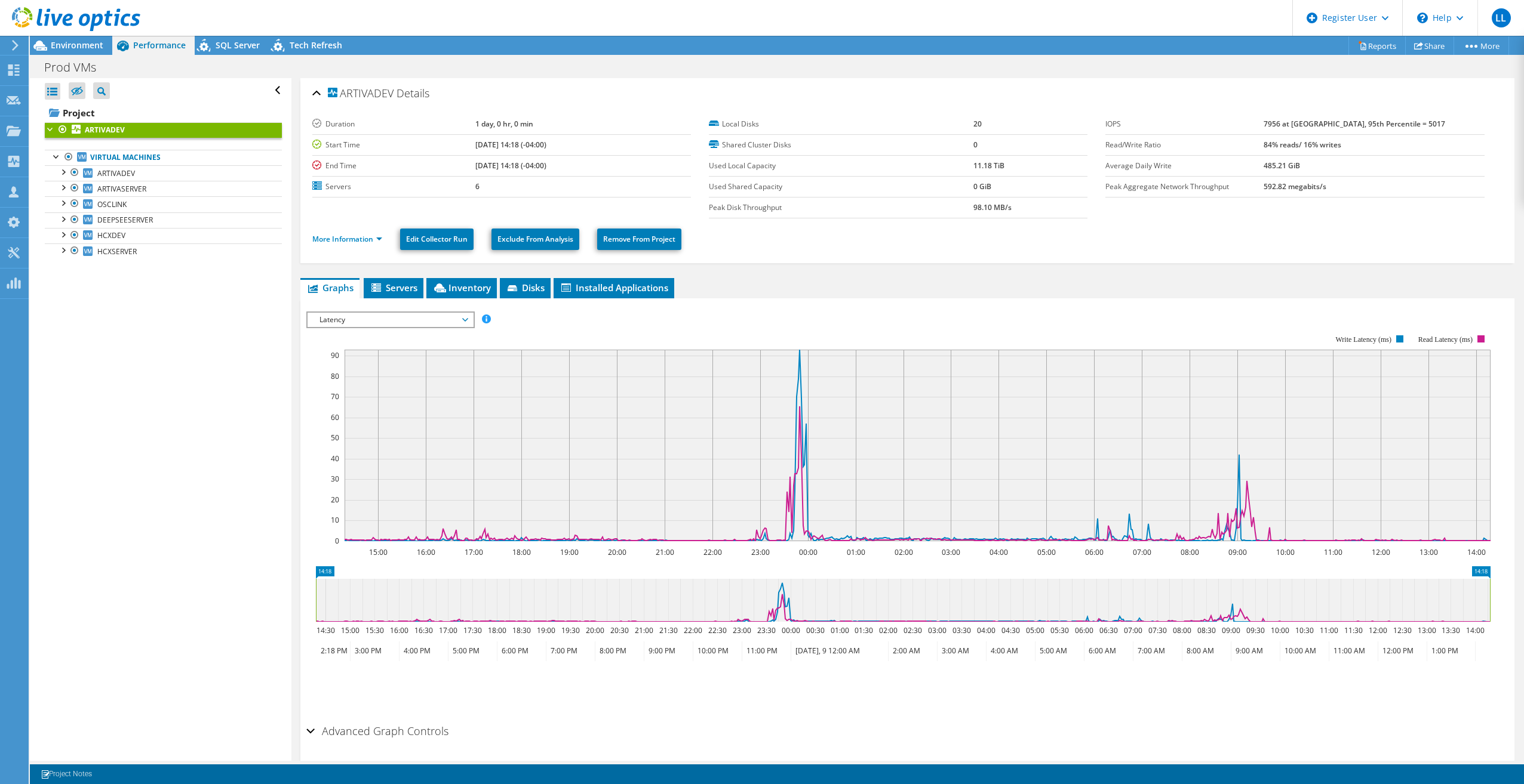
click at [465, 324] on span "Latency" at bounding box center [390, 319] width 153 height 15
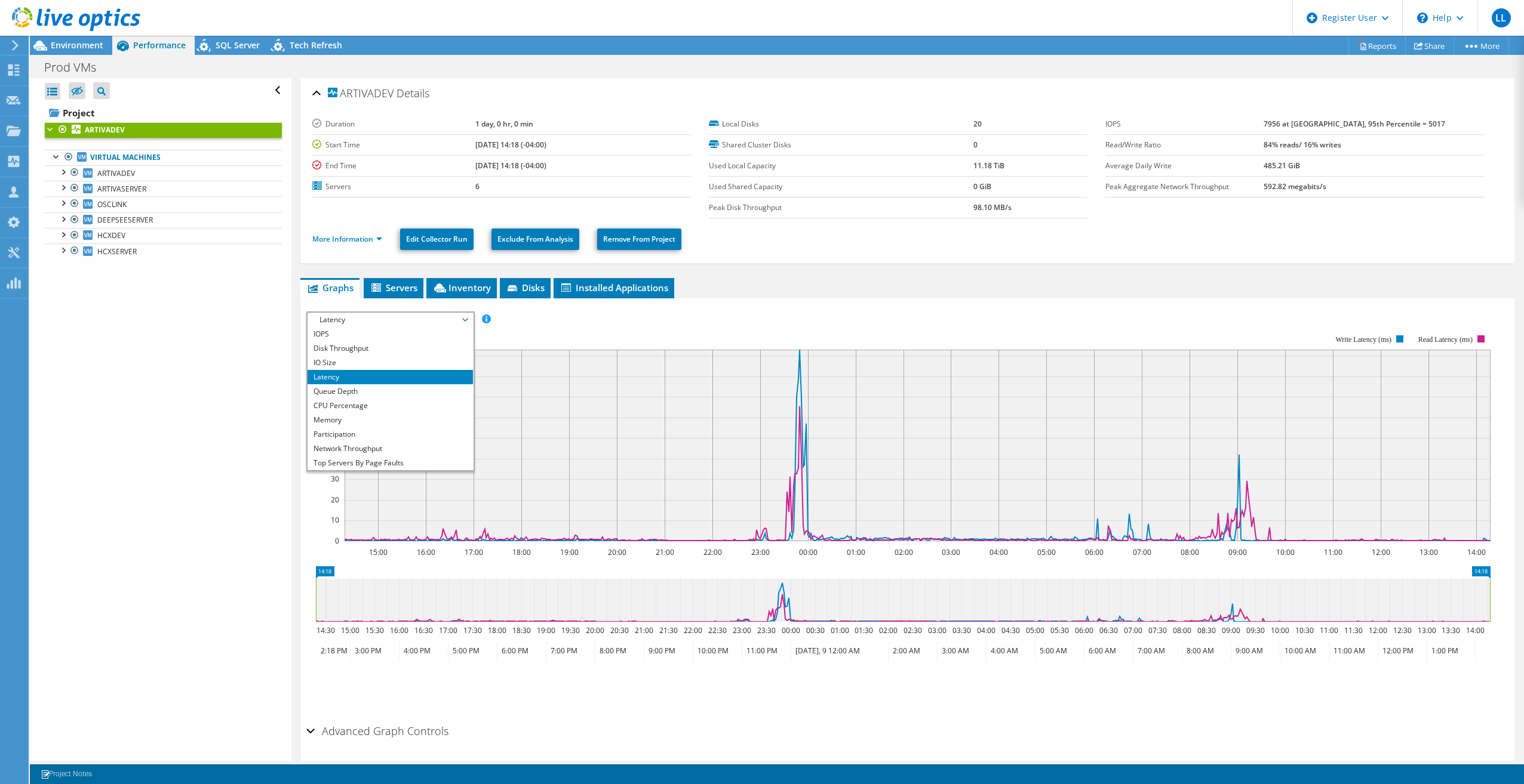
click at [407, 318] on span "Latency" at bounding box center [390, 319] width 153 height 15
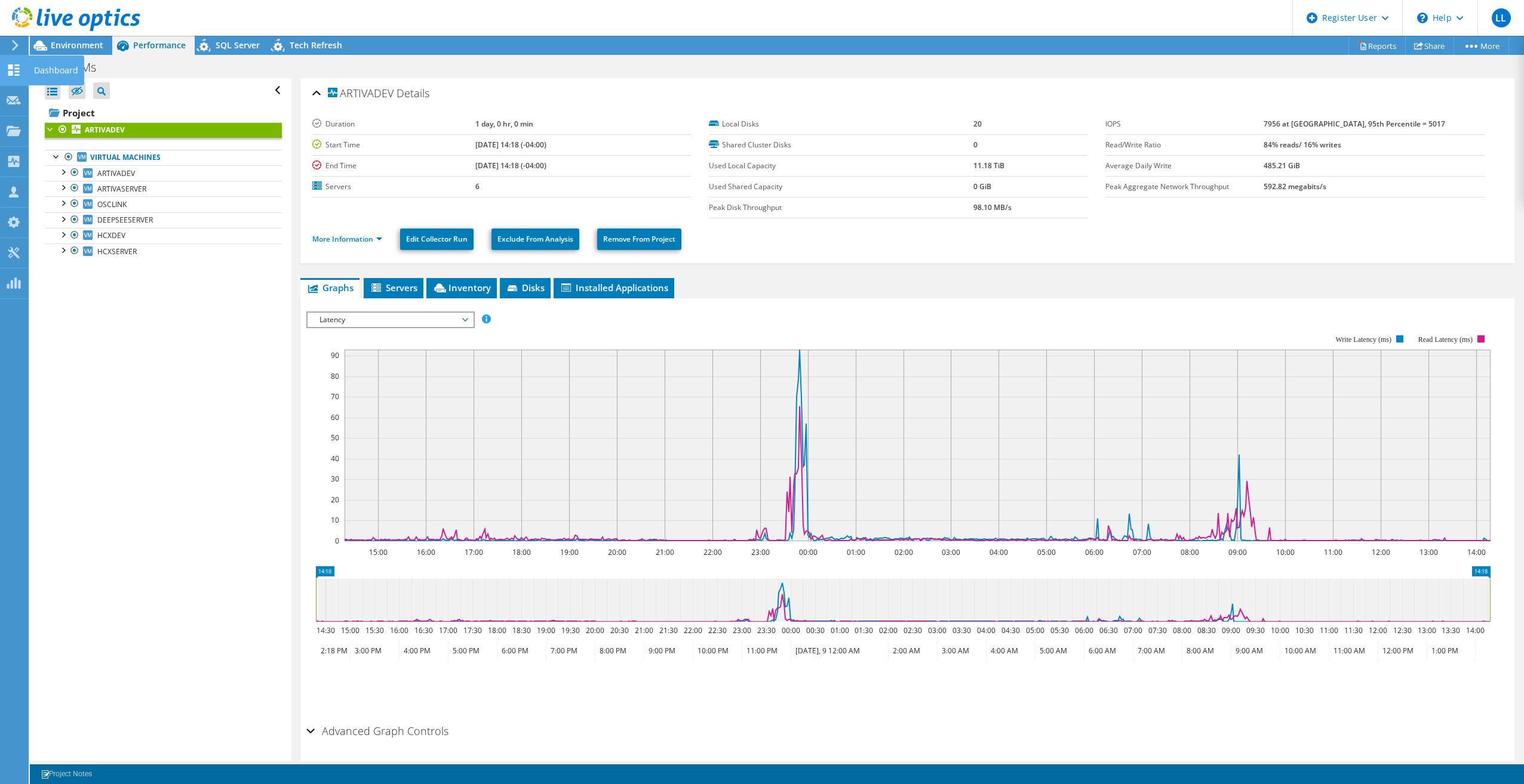
click at [71, 56] on div "Dashboard" at bounding box center [57, 70] width 57 height 30
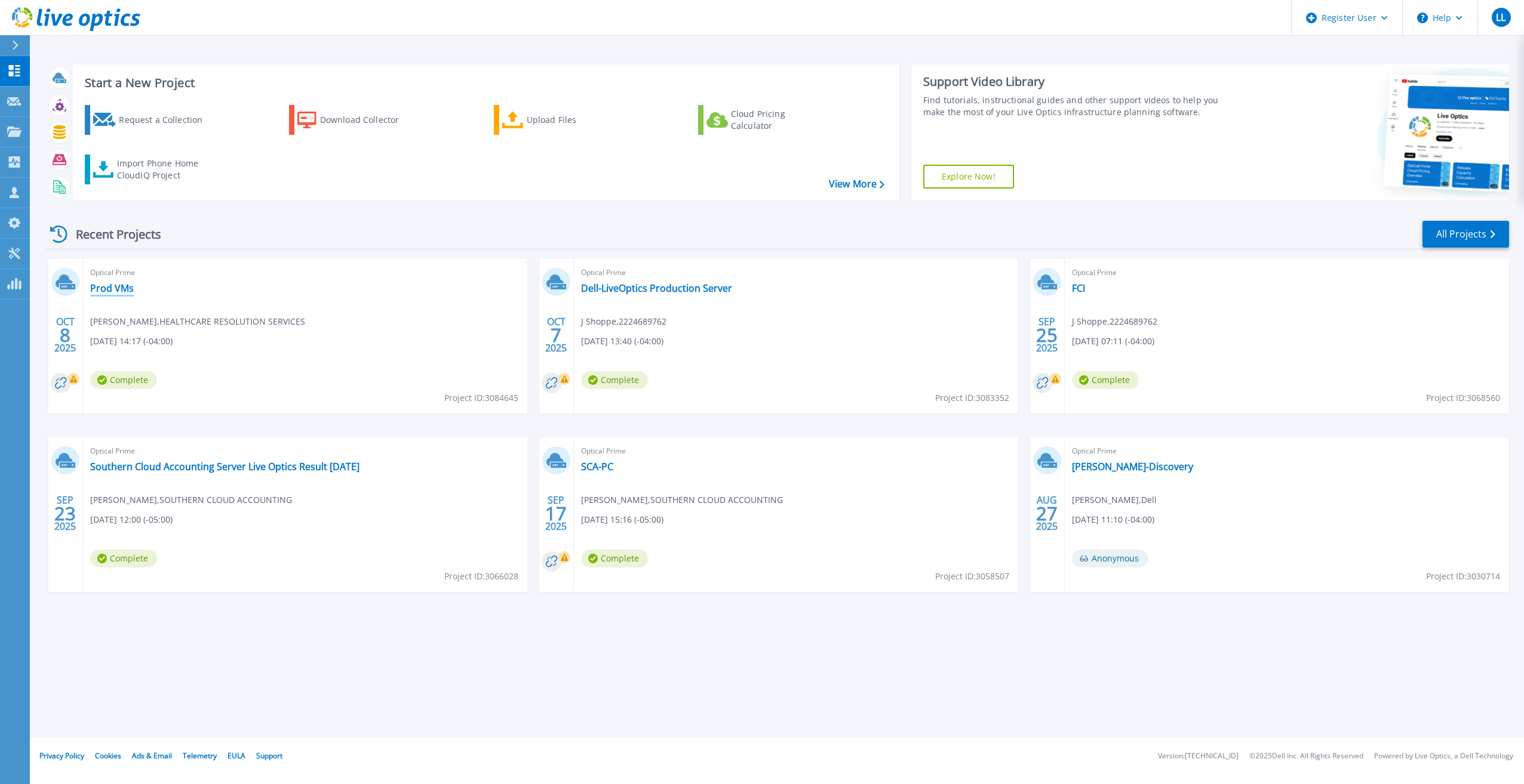
click at [113, 289] on link "Prod VMs" at bounding box center [111, 288] width 44 height 12
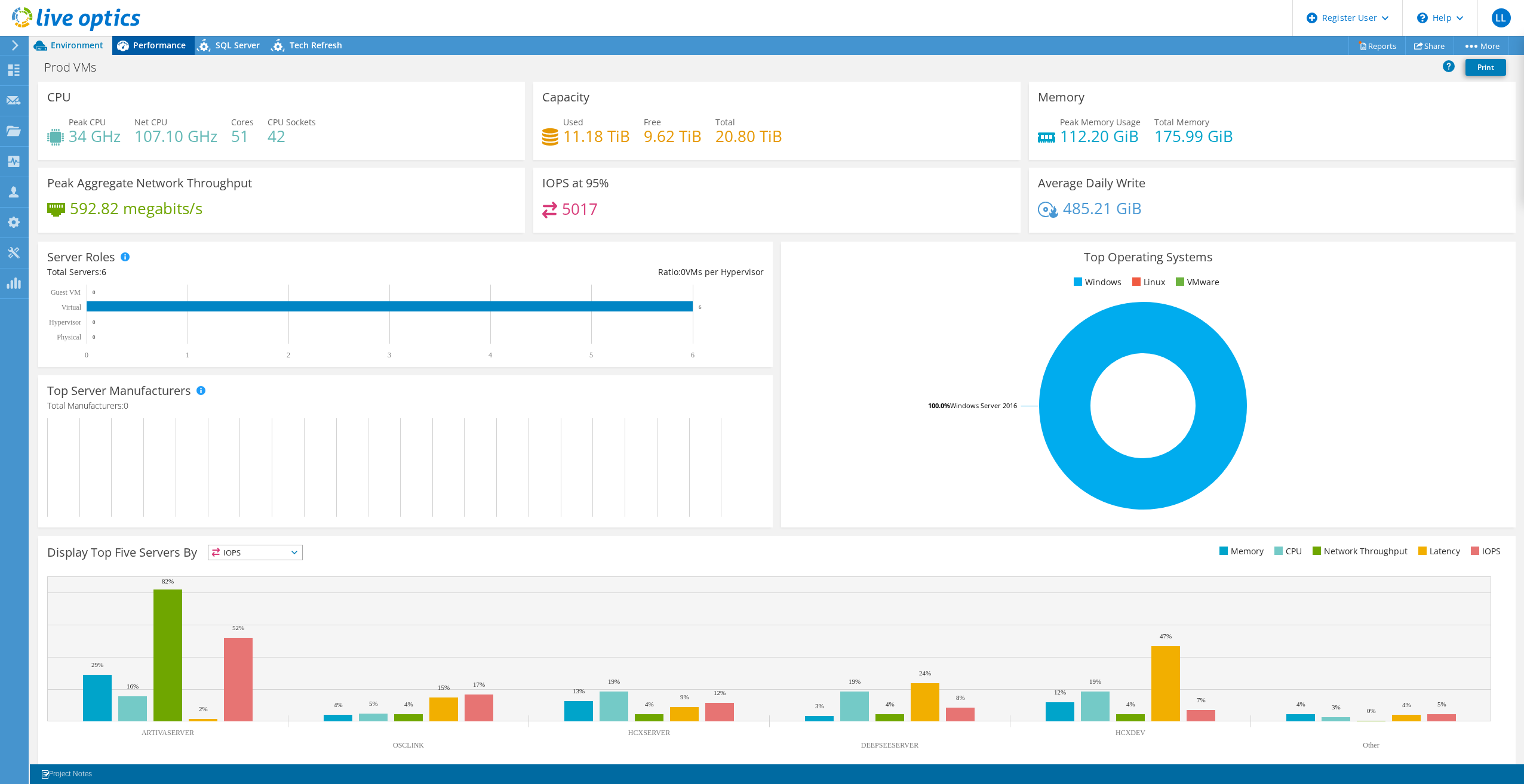
click at [158, 45] on span "Performance" at bounding box center [159, 45] width 52 height 11
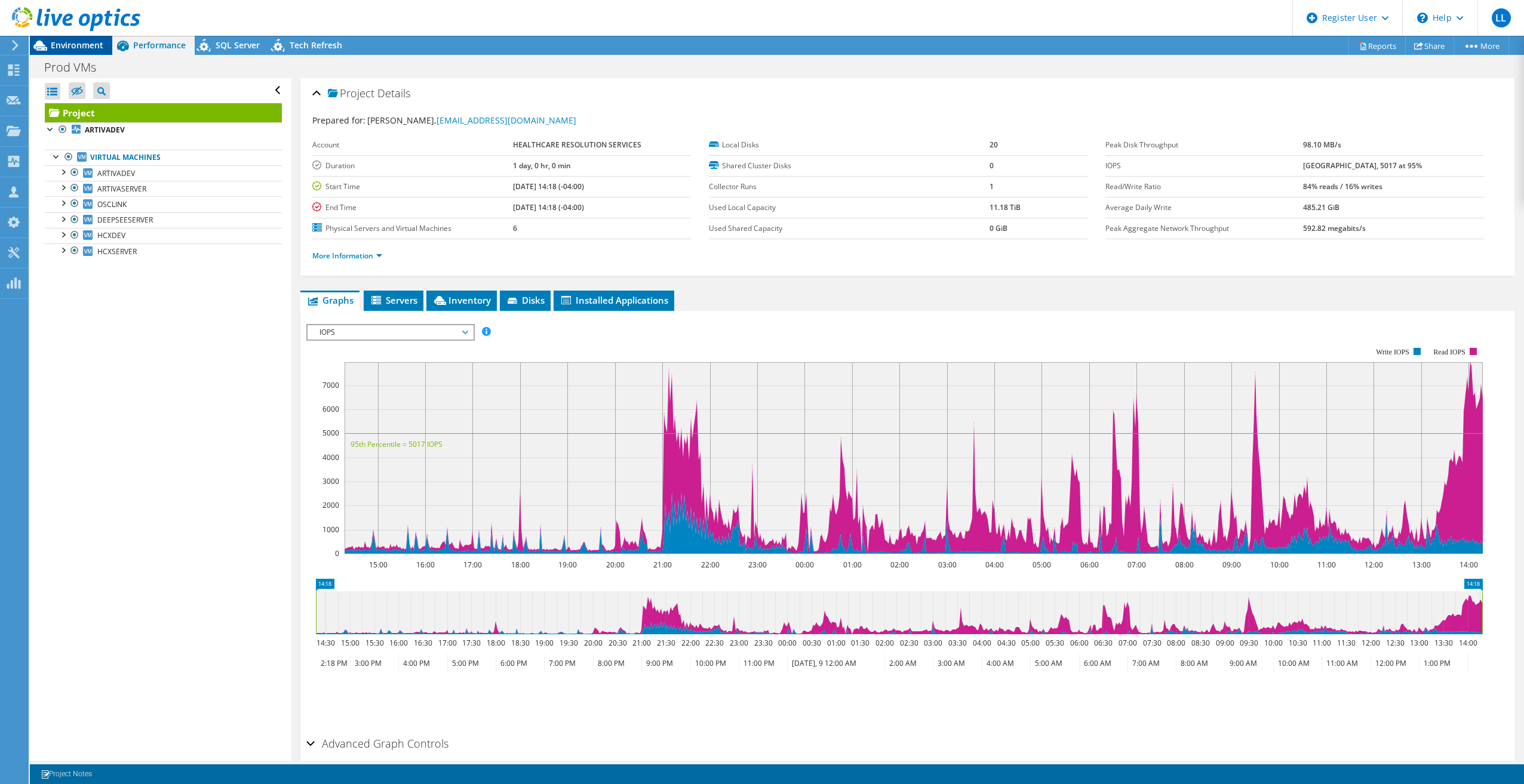
click at [98, 52] on div "Environment" at bounding box center [71, 45] width 82 height 19
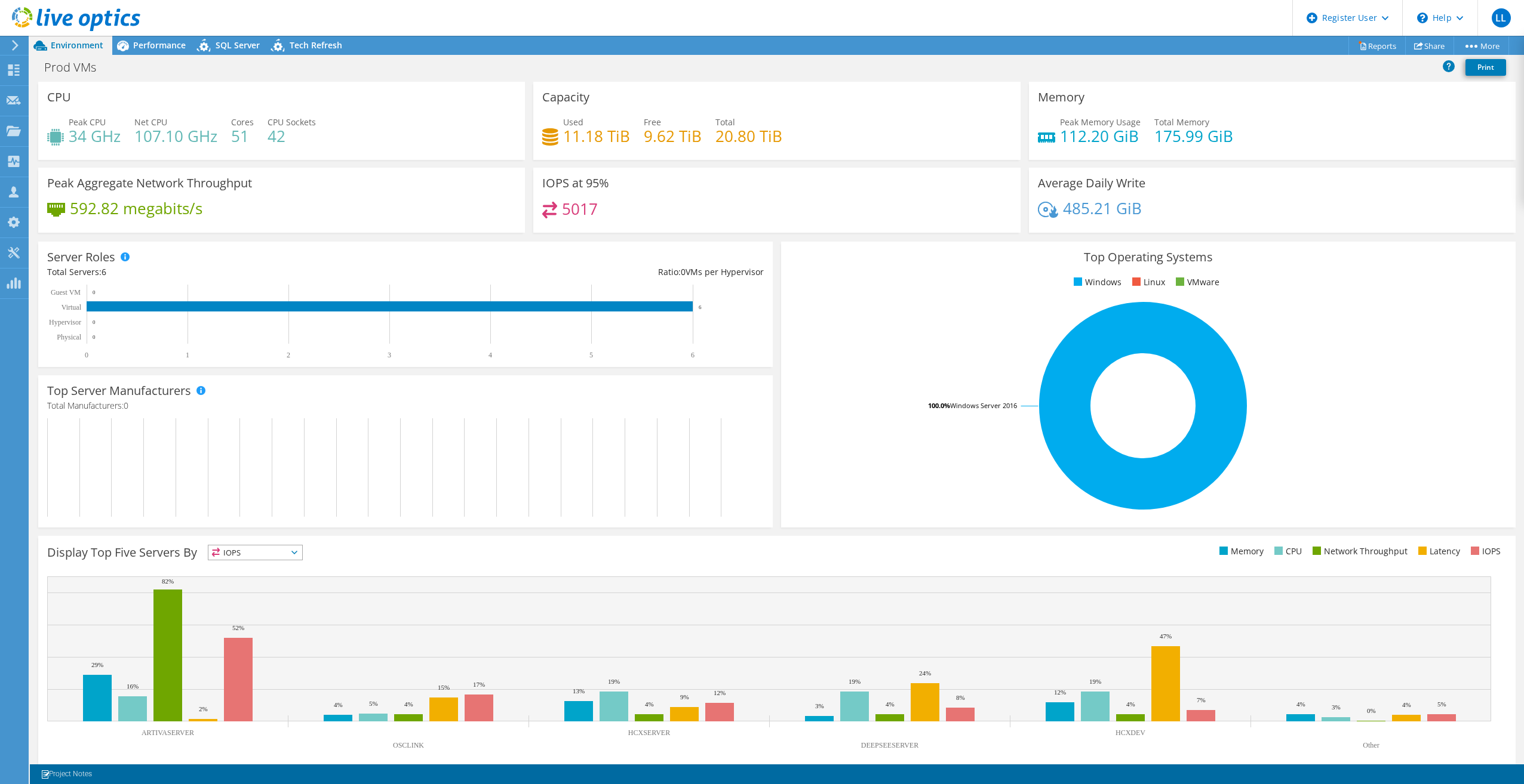
scroll to position [13, 0]
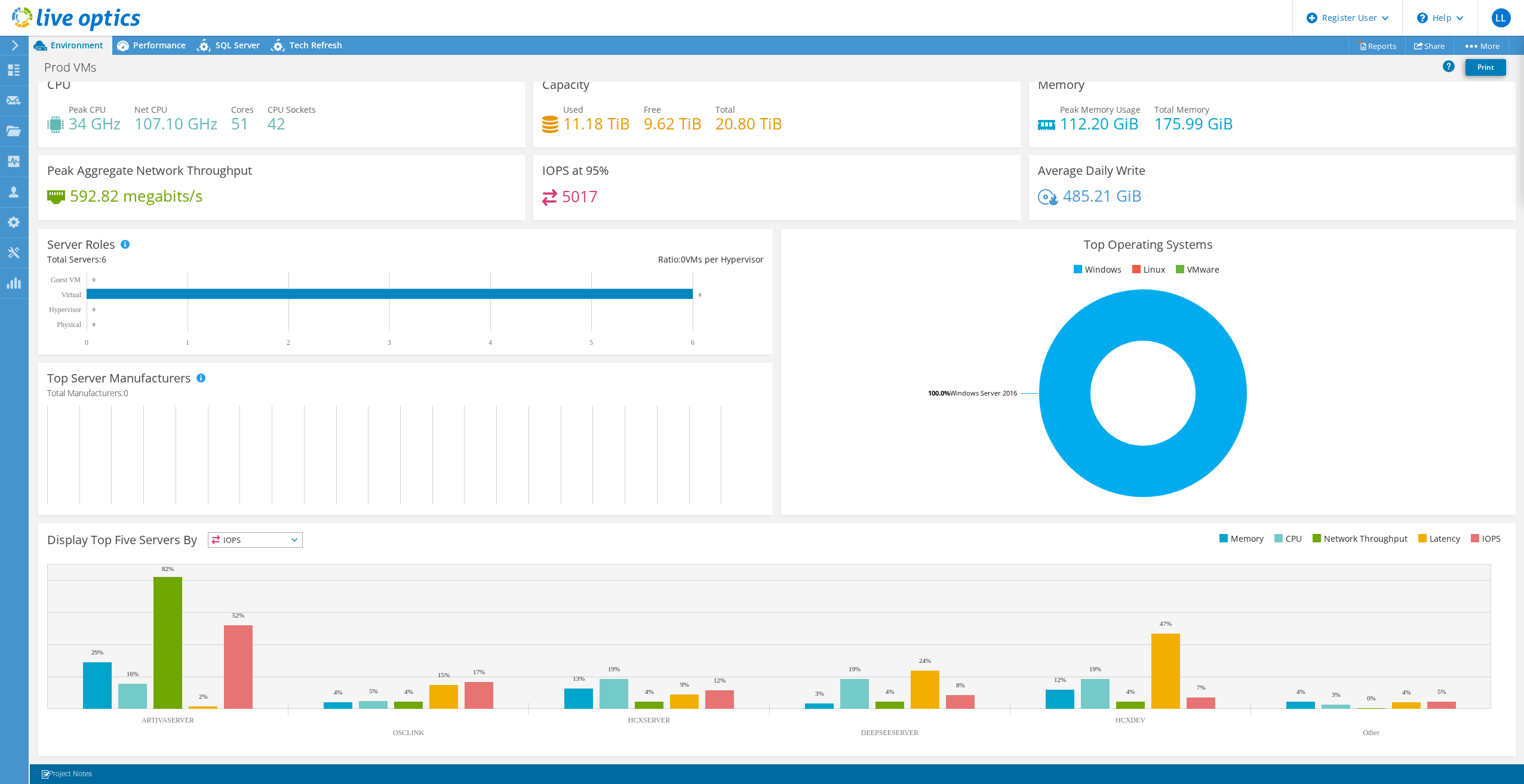
click at [747, 220] on div "IOPS at 95% 5017" at bounding box center [777, 191] width 495 height 73
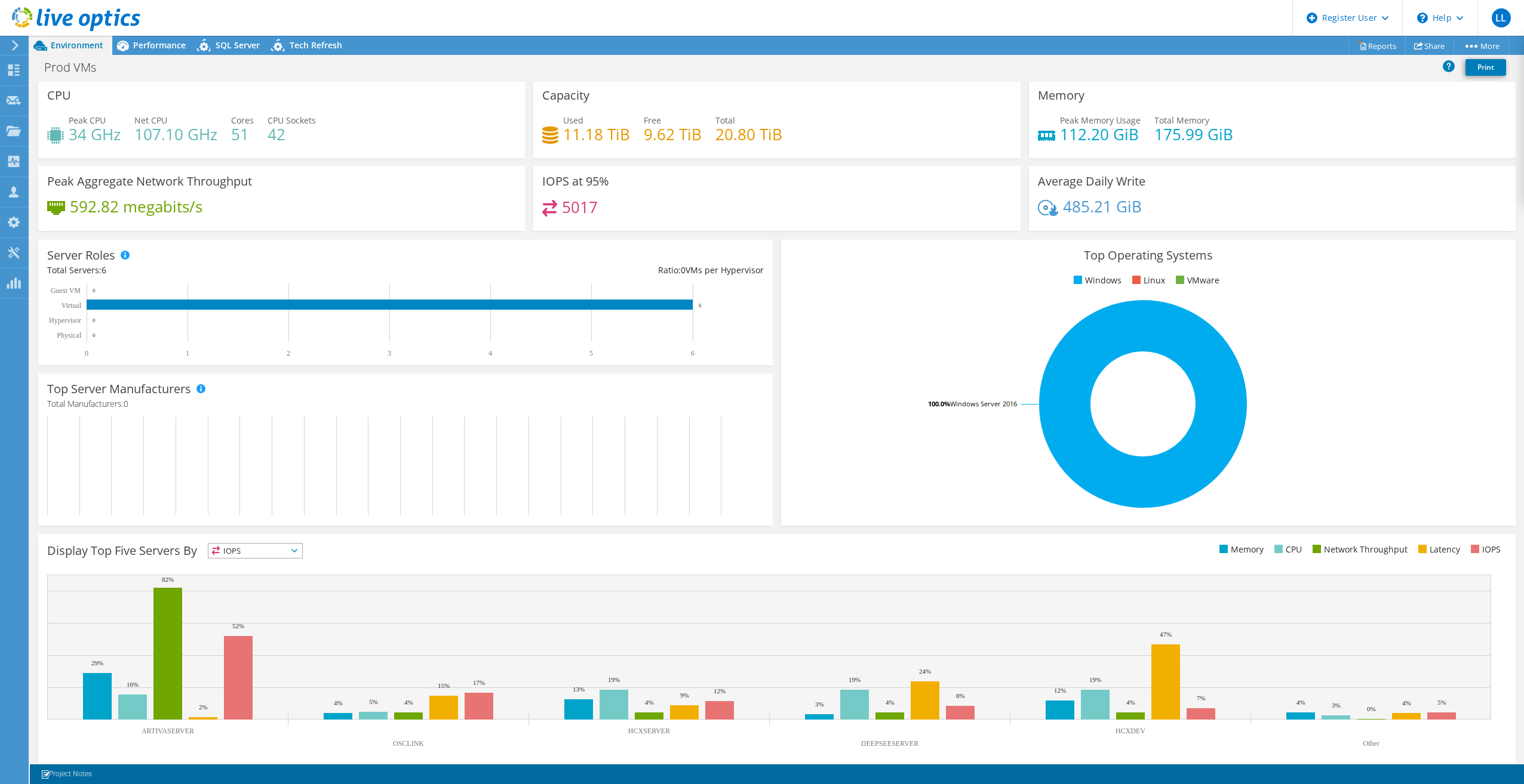
scroll to position [0, 0]
